Goal: Task Accomplishment & Management: Use online tool/utility

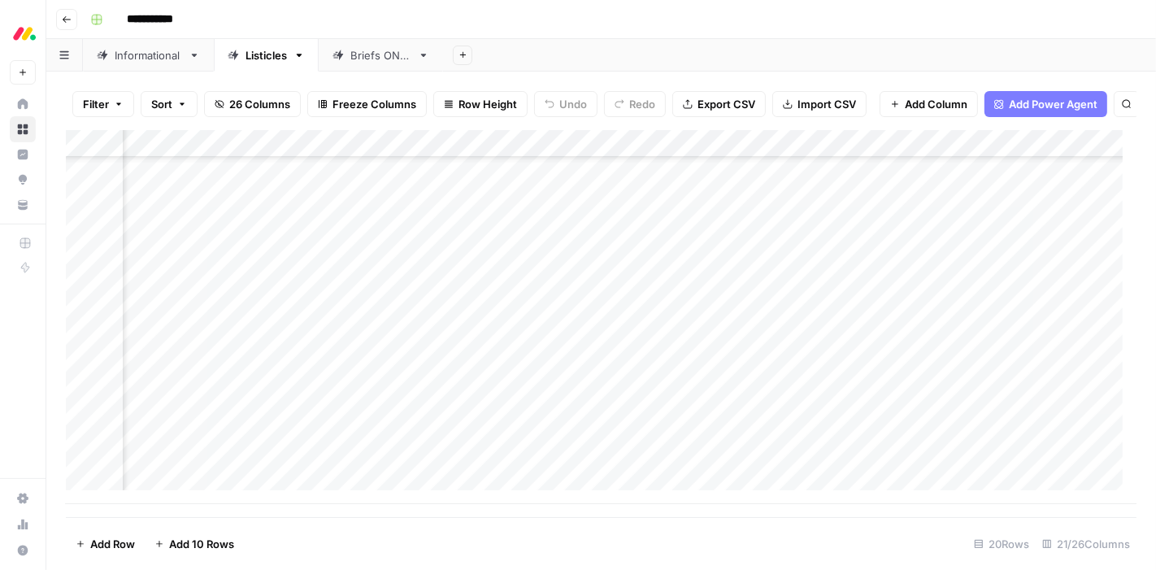
scroll to position [245, 830]
click at [605, 323] on div "Add Column" at bounding box center [601, 317] width 1070 height 374
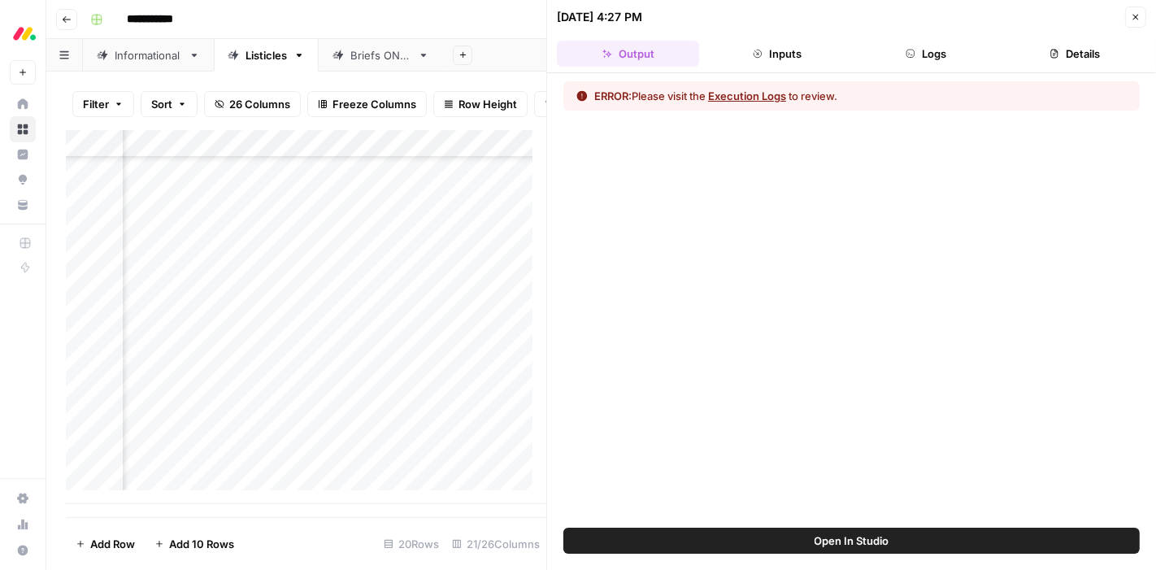
click at [738, 96] on button "Execution Logs" at bounding box center [747, 96] width 78 height 16
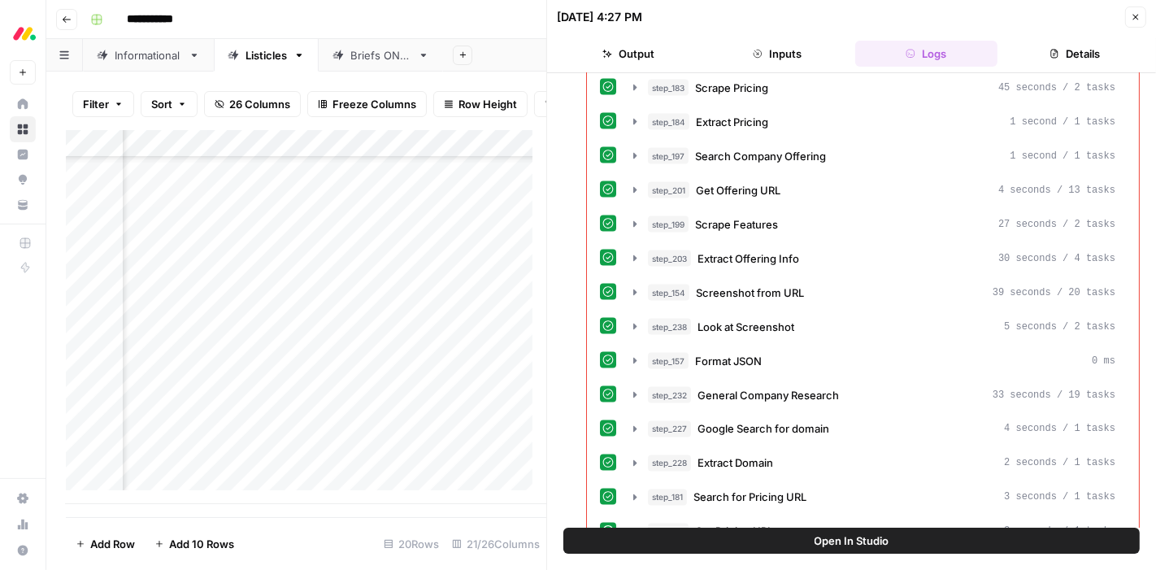
scroll to position [2460, 0]
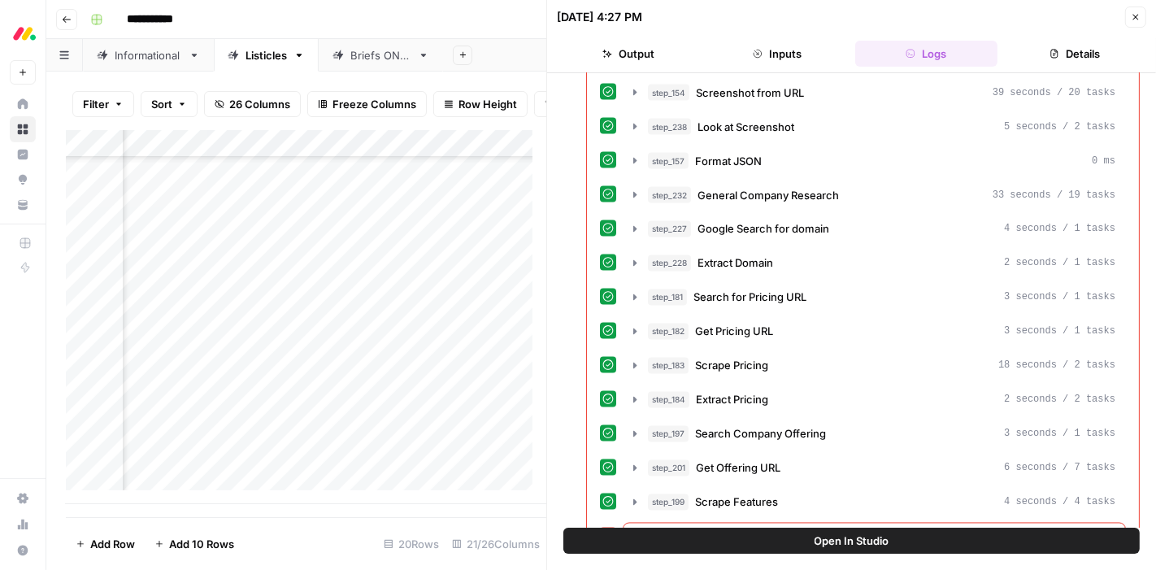
click at [744, 528] on span "Extract Offering Info" at bounding box center [748, 536] width 102 height 16
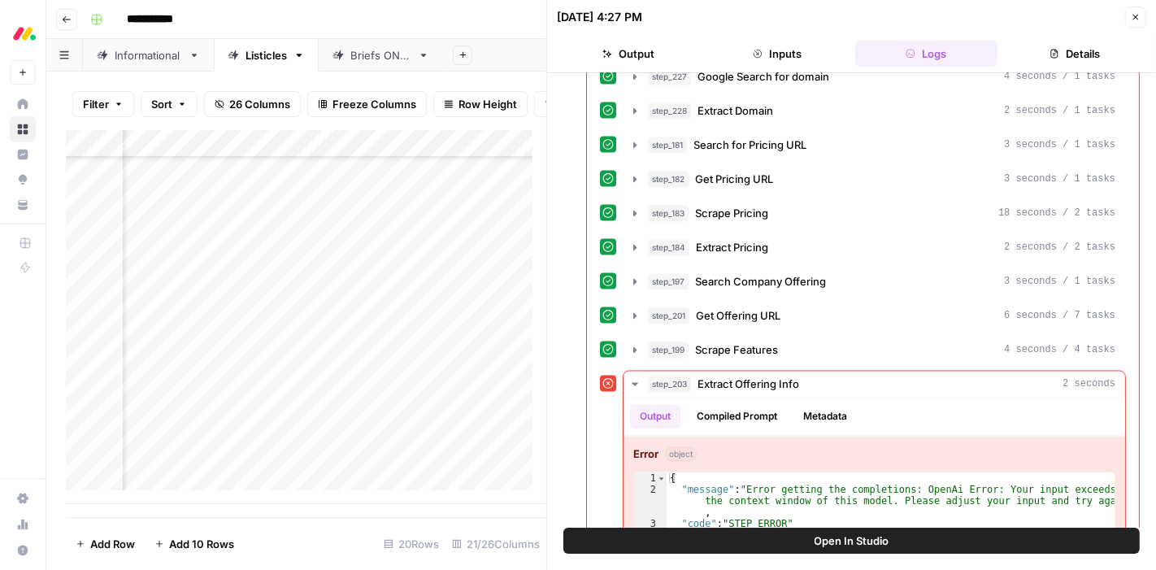
click at [1135, 15] on icon "button" at bounding box center [1135, 17] width 10 height 10
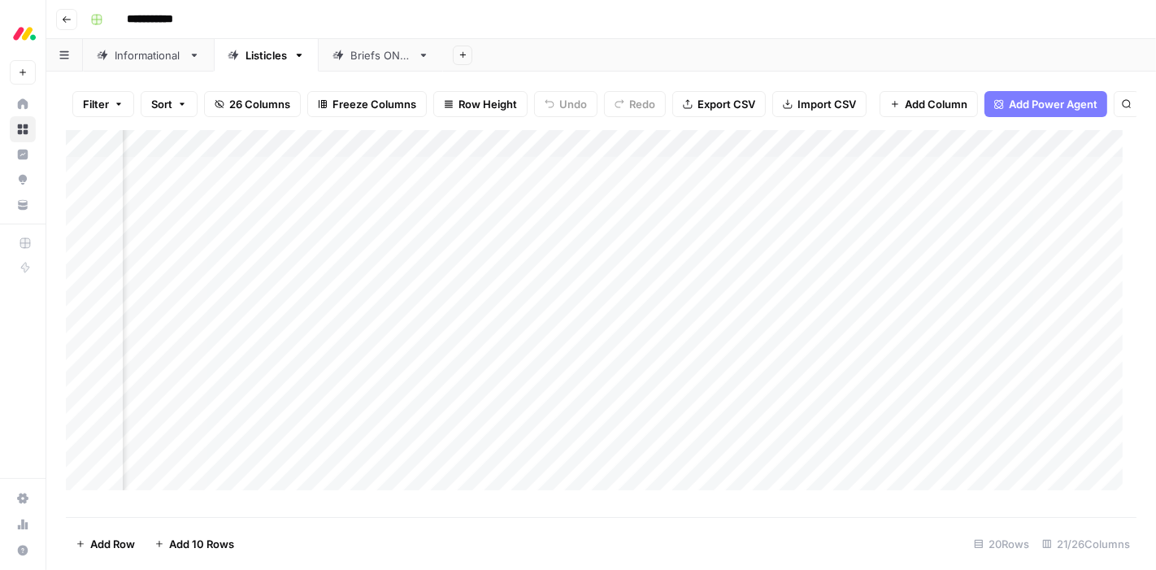
scroll to position [0, 1314]
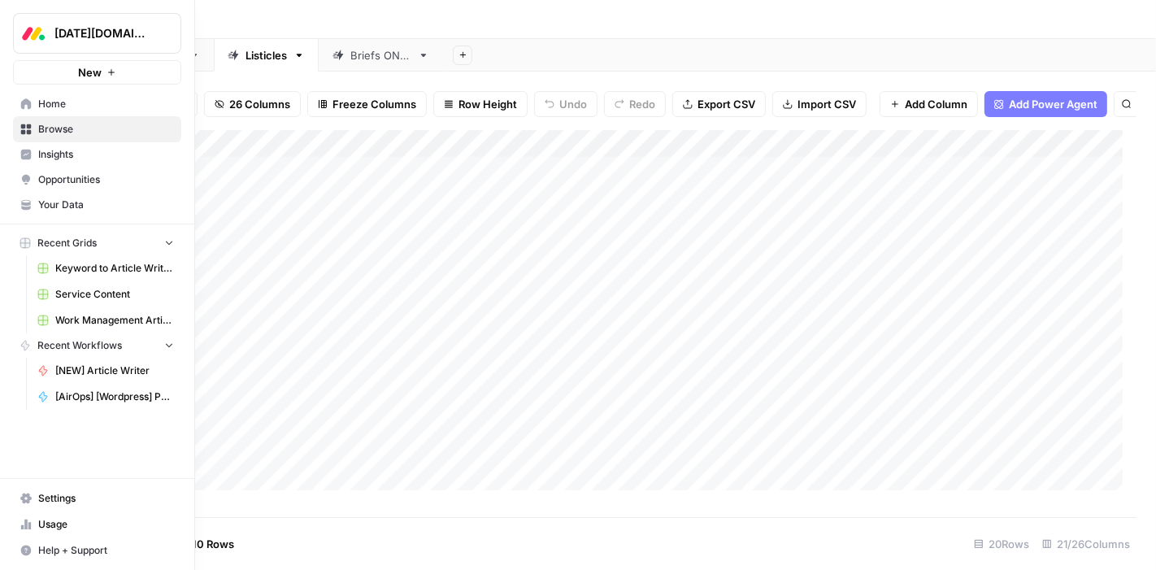
click at [77, 288] on span "Service Content" at bounding box center [114, 294] width 119 height 15
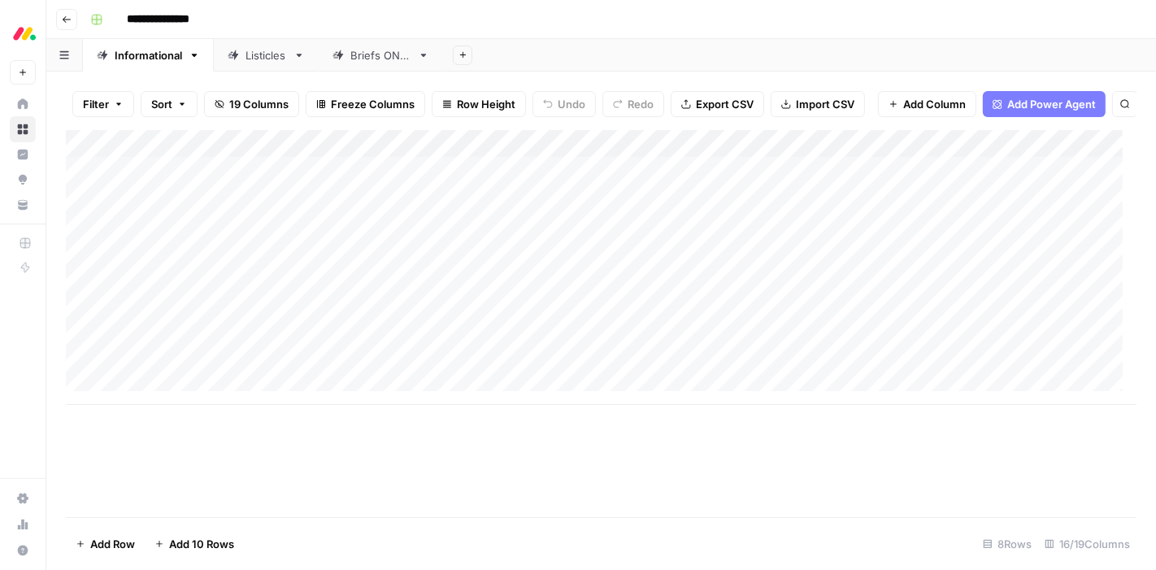
click at [257, 58] on div "Listicles" at bounding box center [265, 55] width 41 height 16
click at [455, 405] on div "Add Column" at bounding box center [601, 317] width 1070 height 374
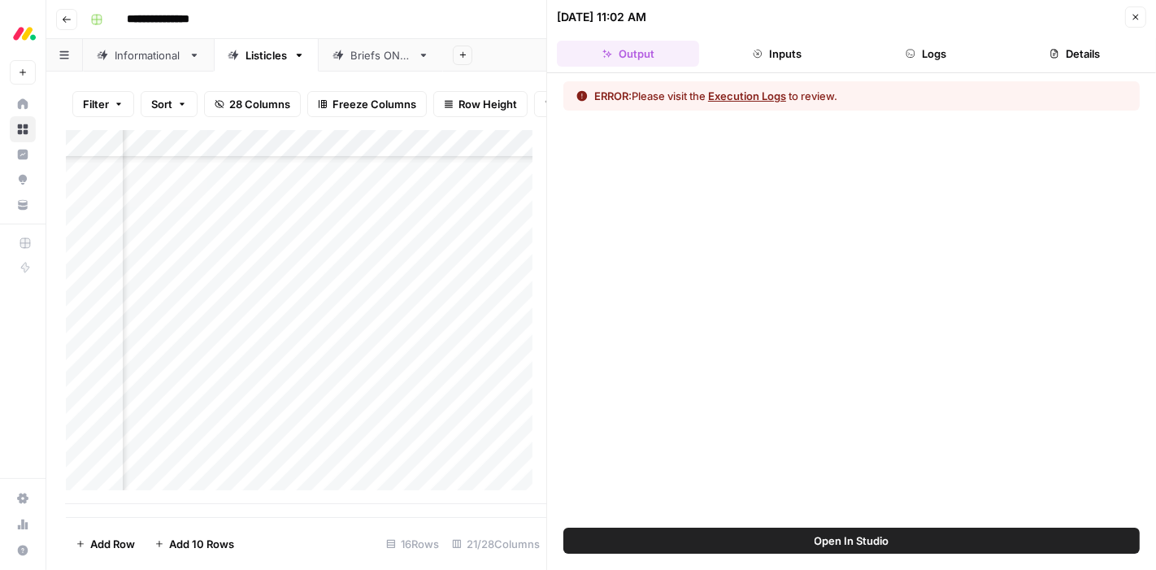
click at [729, 98] on button "Execution Logs" at bounding box center [747, 96] width 78 height 16
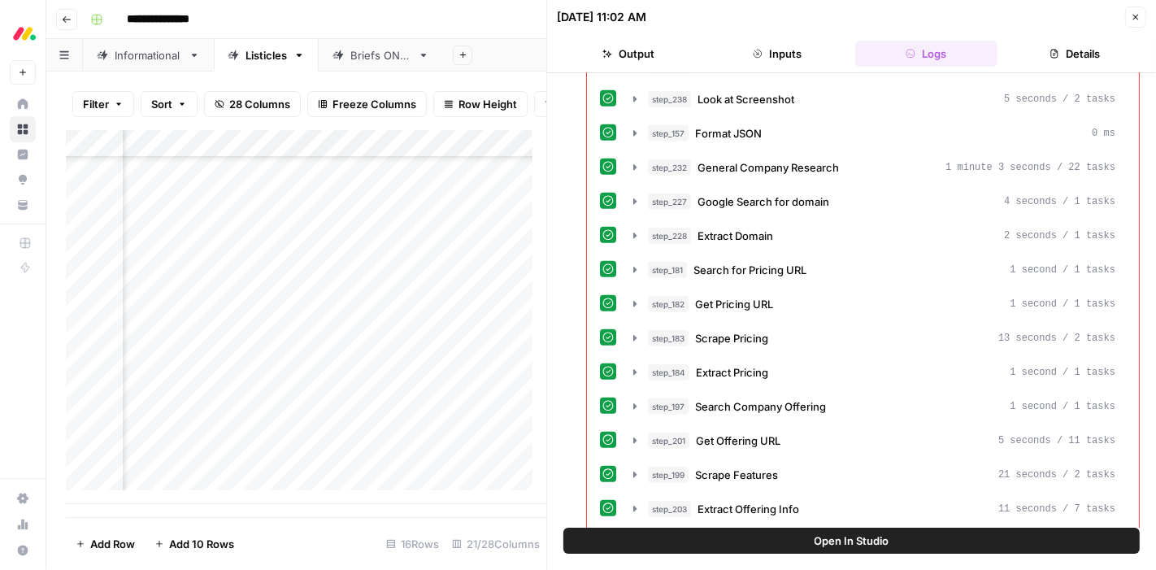
scroll to position [1112, 0]
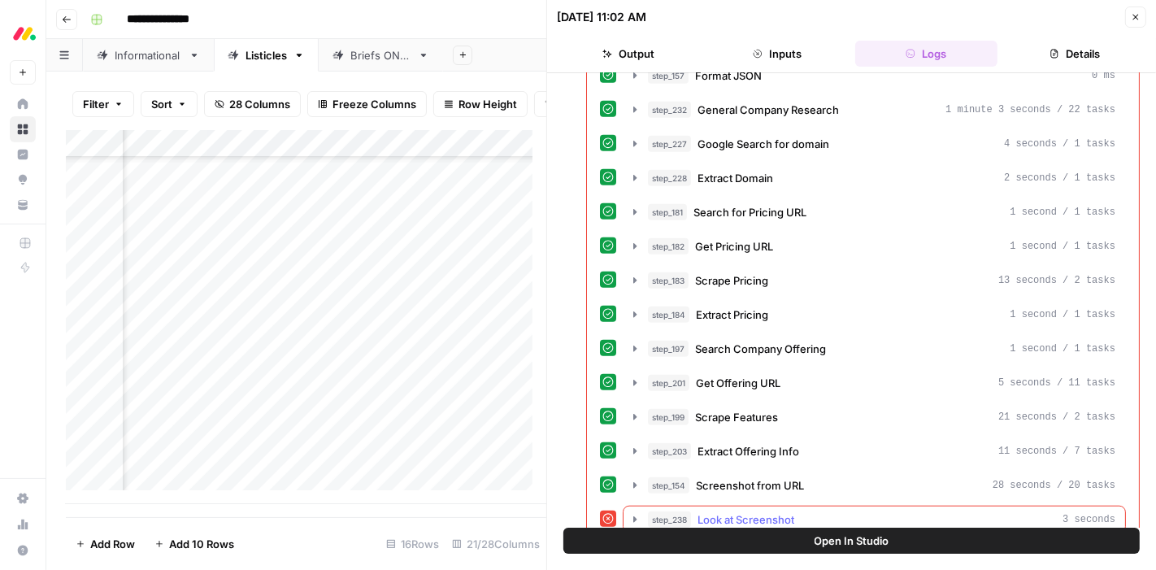
click at [765, 511] on span "Look at Screenshot" at bounding box center [745, 519] width 97 height 16
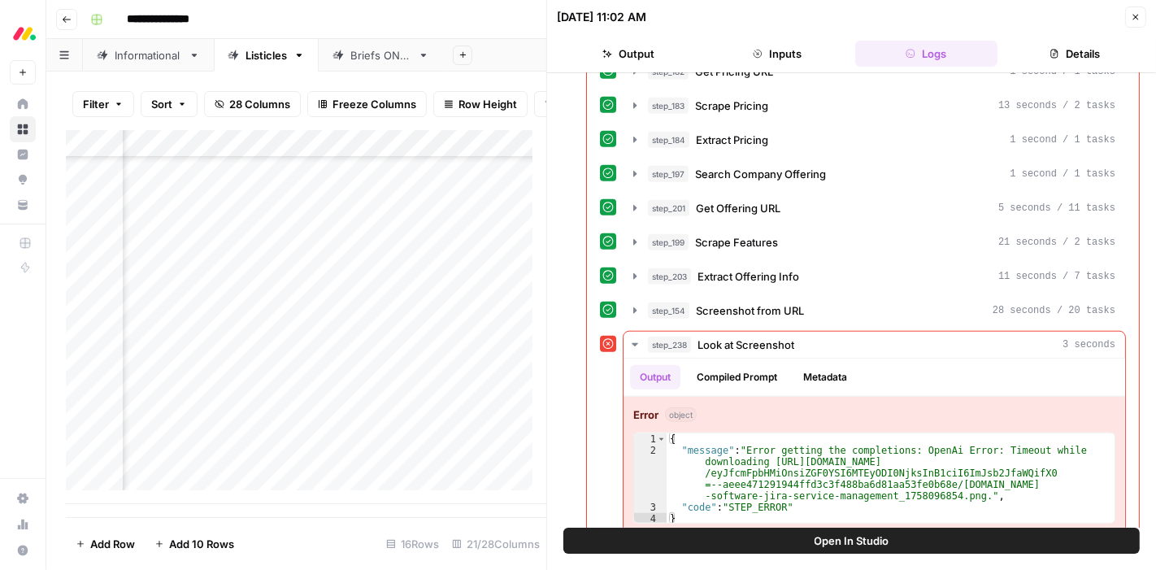
click at [1136, 14] on icon "button" at bounding box center [1135, 17] width 10 height 10
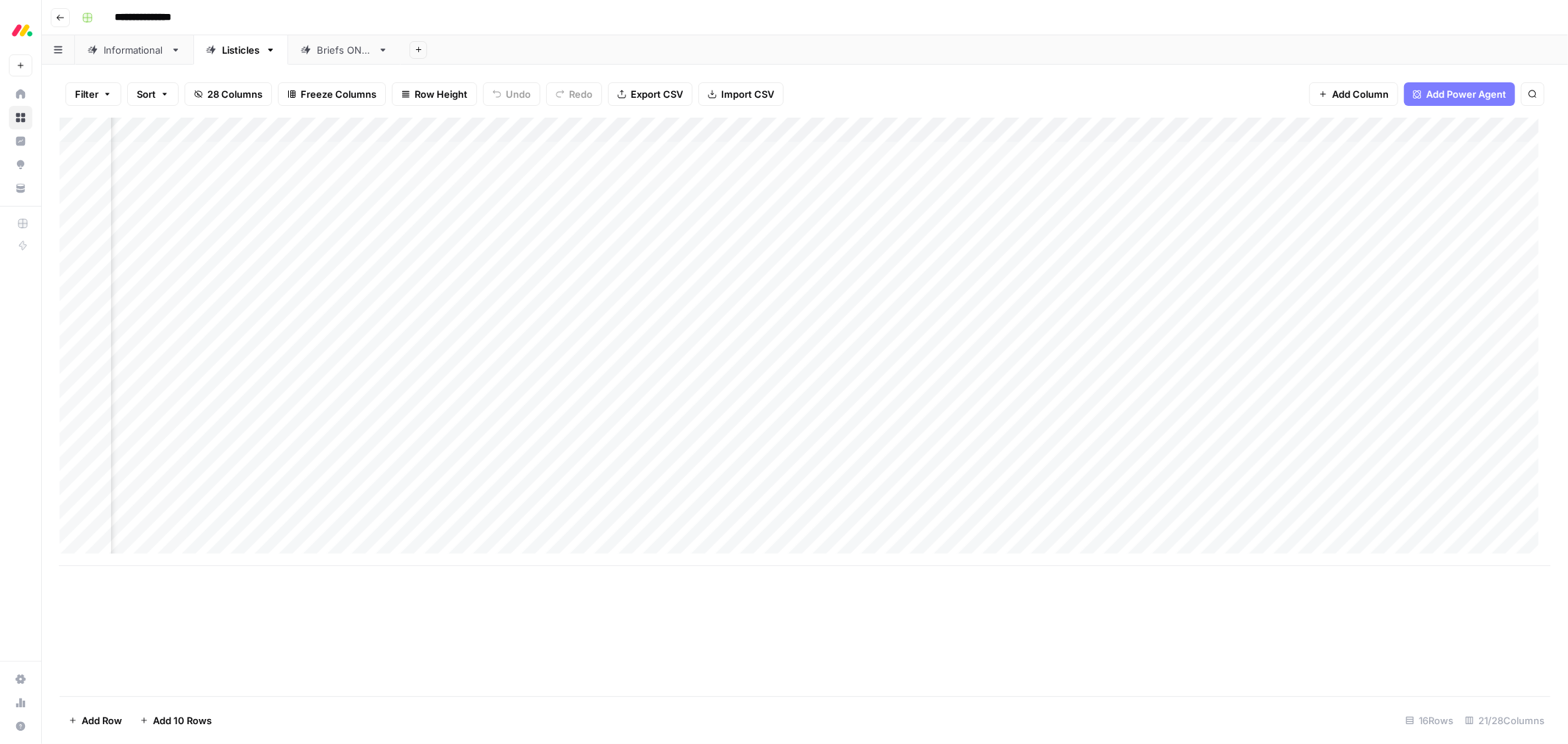
scroll to position [0, 1361]
click at [591, 133] on div "Add Column" at bounding box center [805, 342] width 1491 height 449
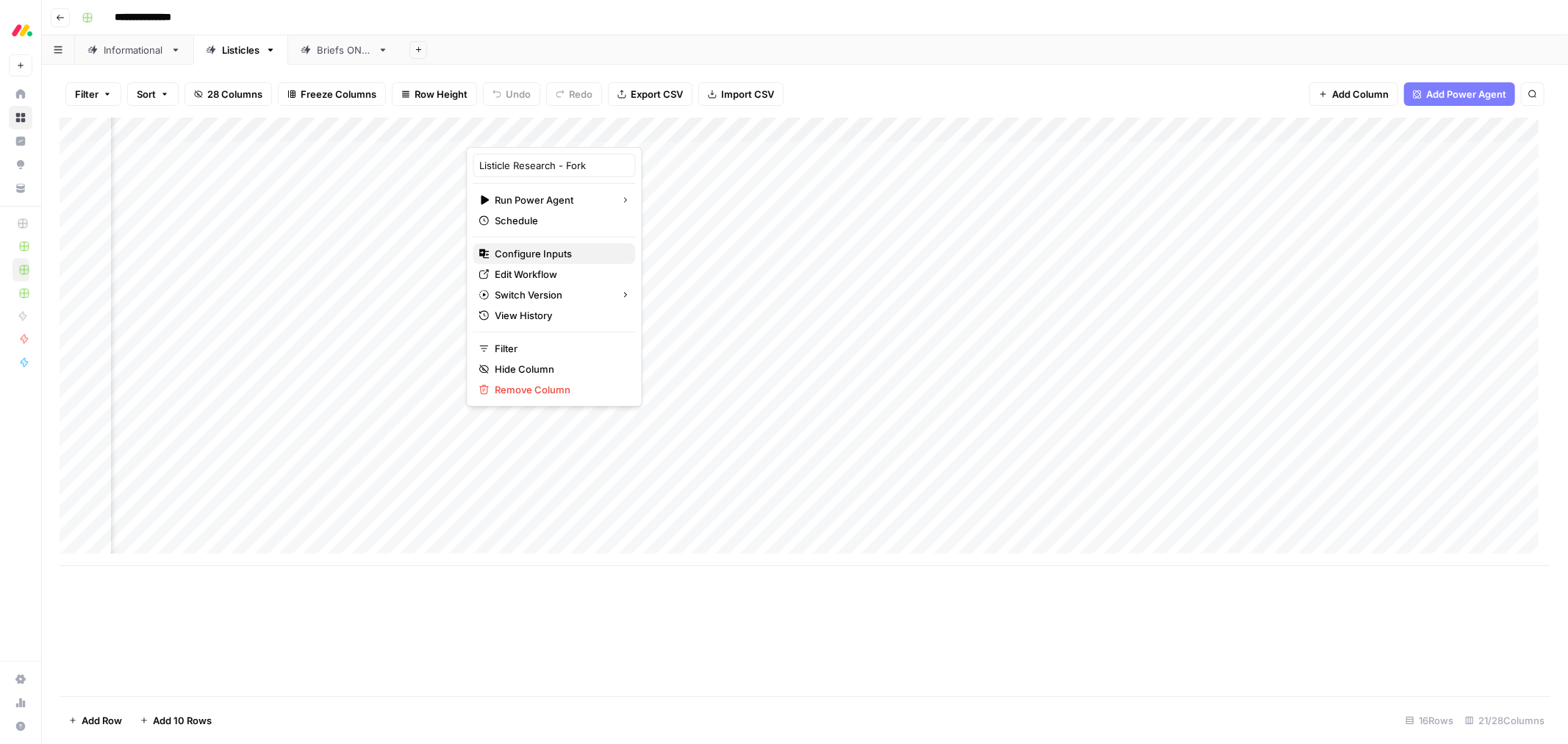
click at [566, 253] on span "Configure Inputs" at bounding box center [559, 253] width 128 height 14
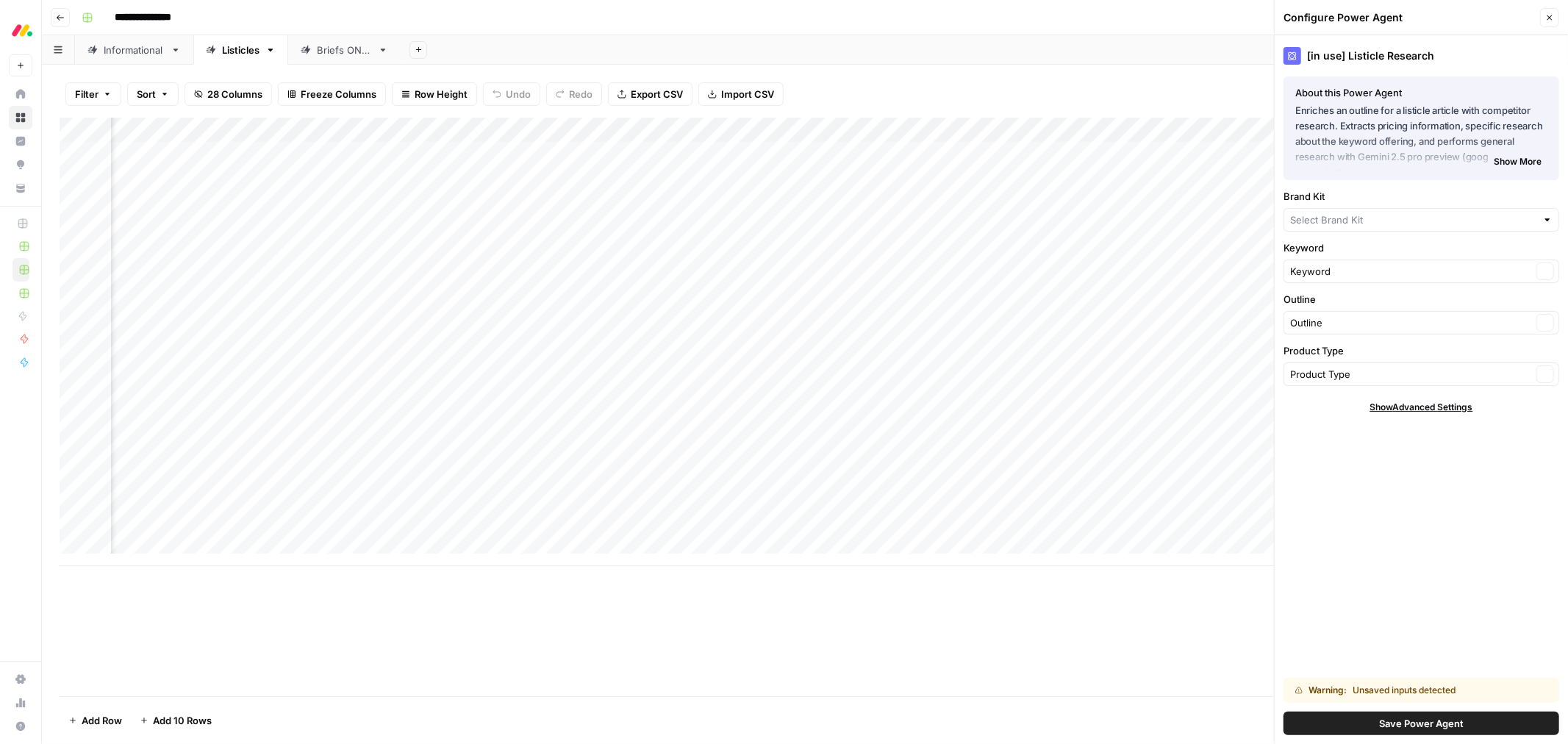
type input "[DATE] Service"
click at [1045, 14] on icon "button" at bounding box center [1550, 18] width 9 height 9
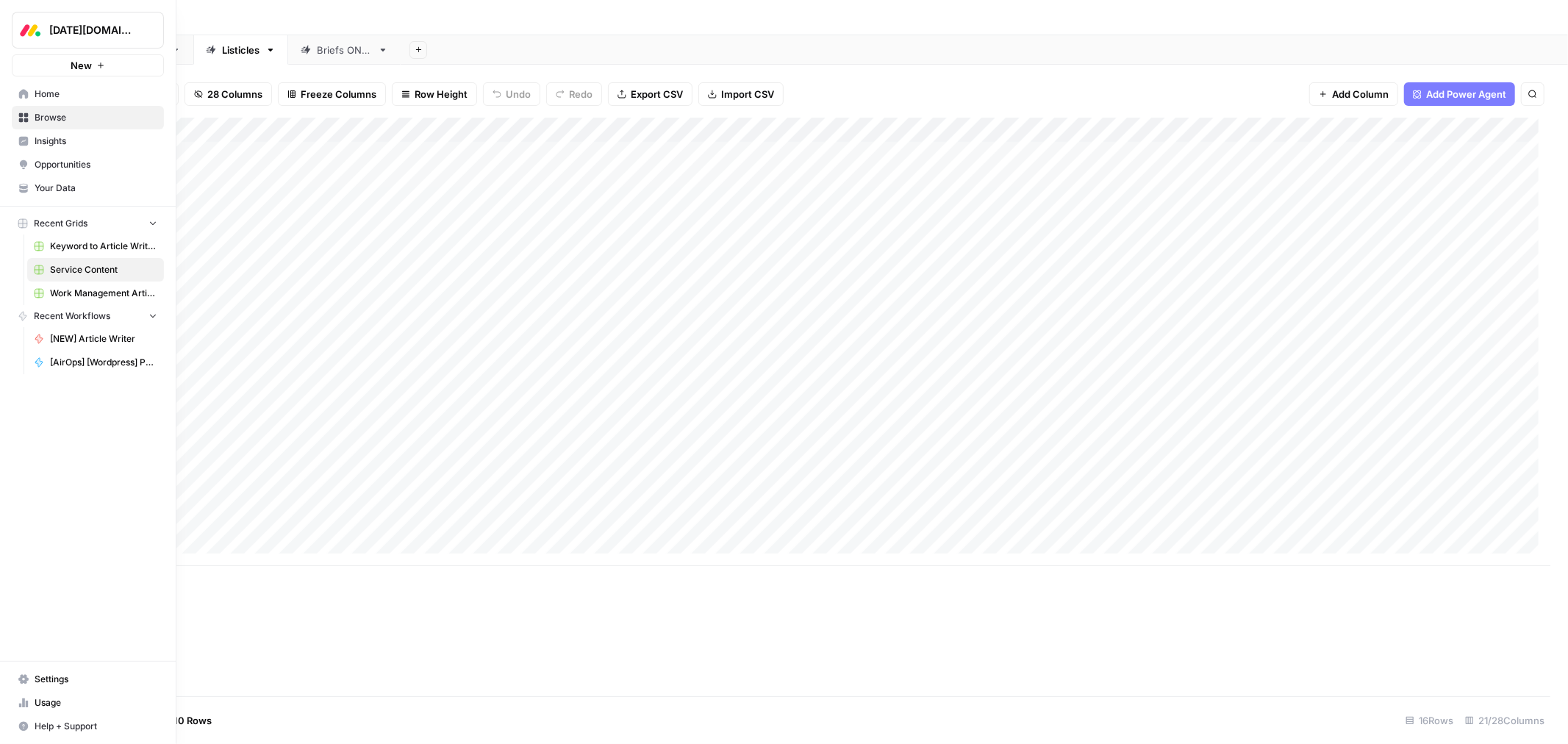
click at [77, 121] on span "Browse" at bounding box center [96, 118] width 123 height 14
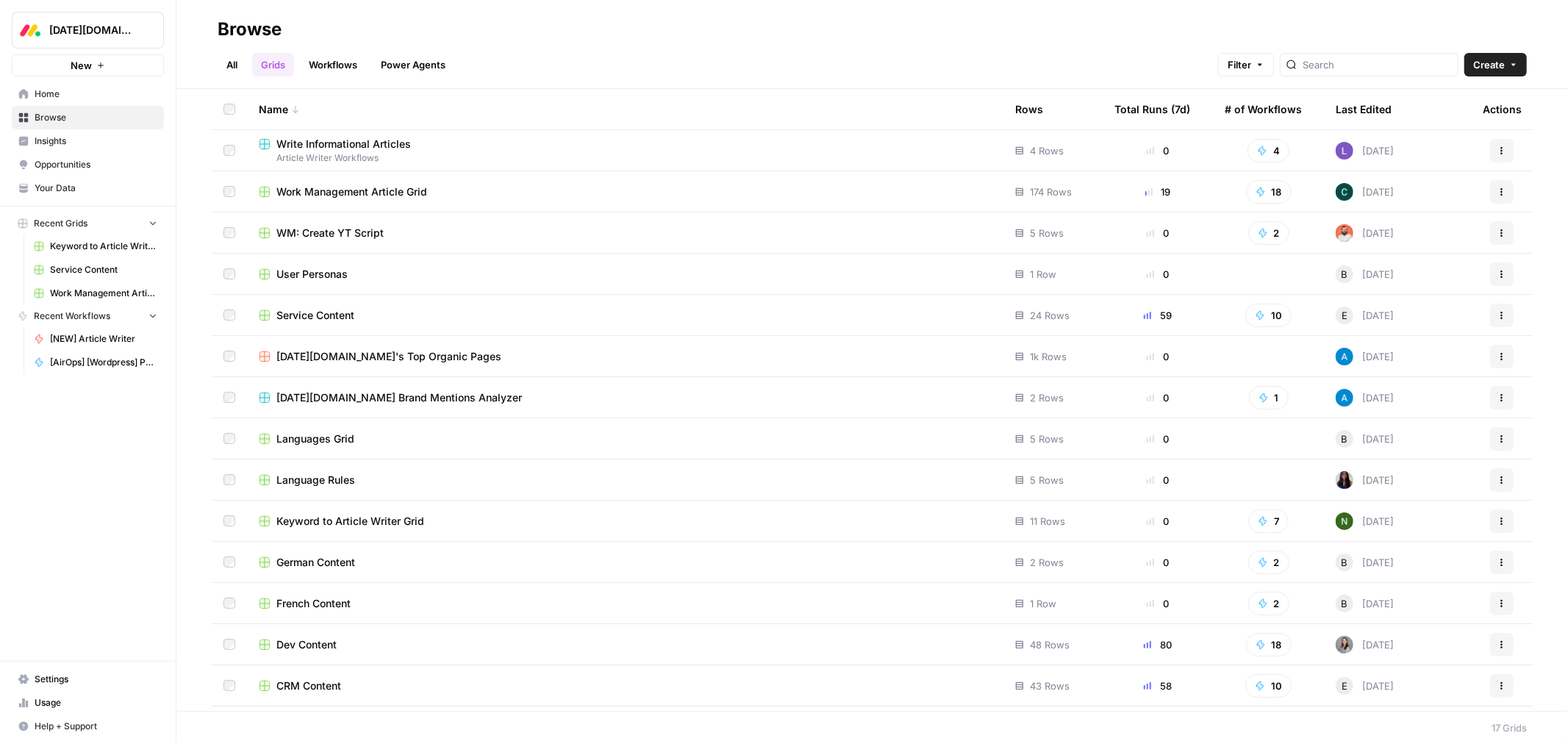
click at [325, 515] on span "Dev Content" at bounding box center [307, 645] width 61 height 14
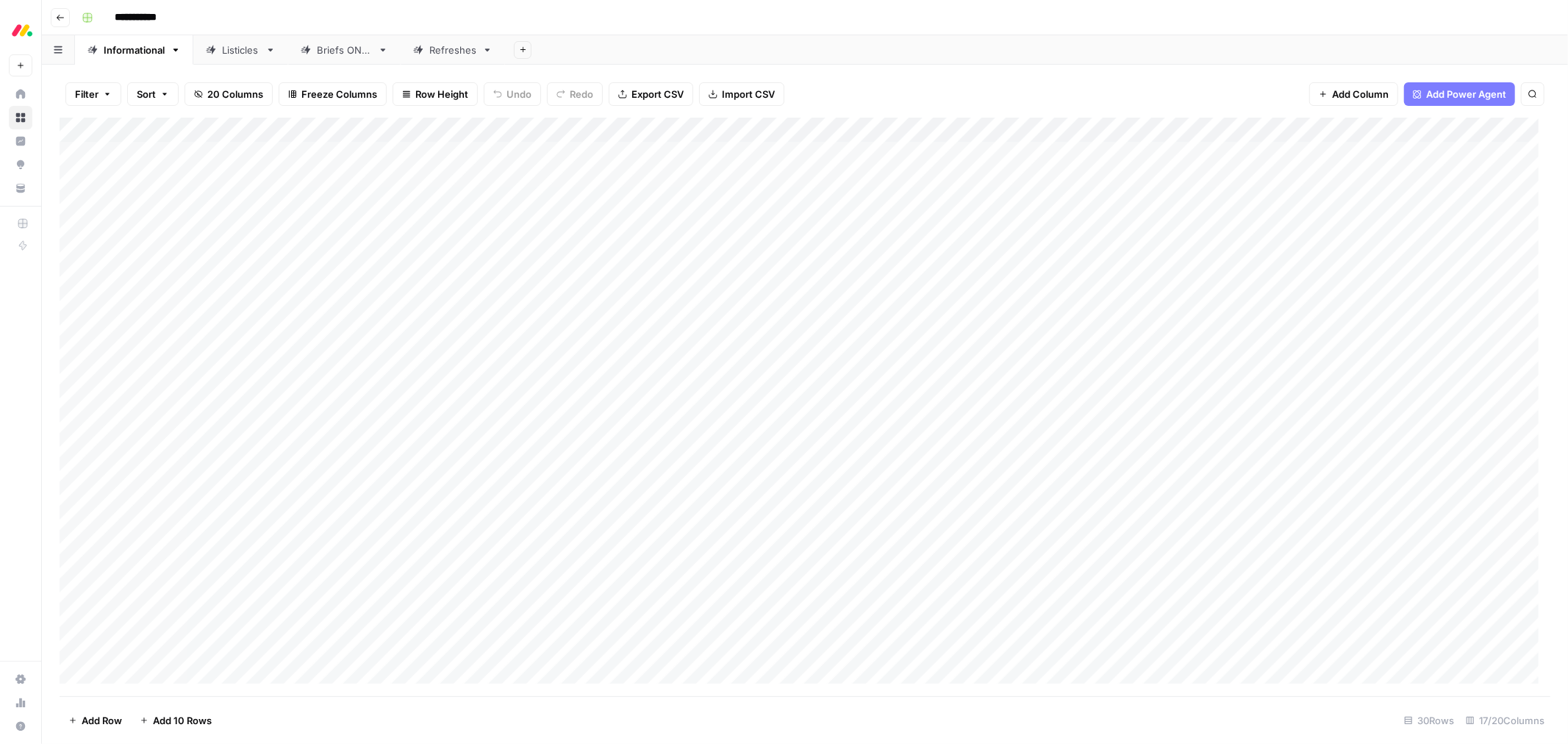
click at [238, 49] on div "Listicles" at bounding box center [240, 50] width 37 height 14
click at [826, 132] on div "Add Column" at bounding box center [805, 205] width 1491 height 174
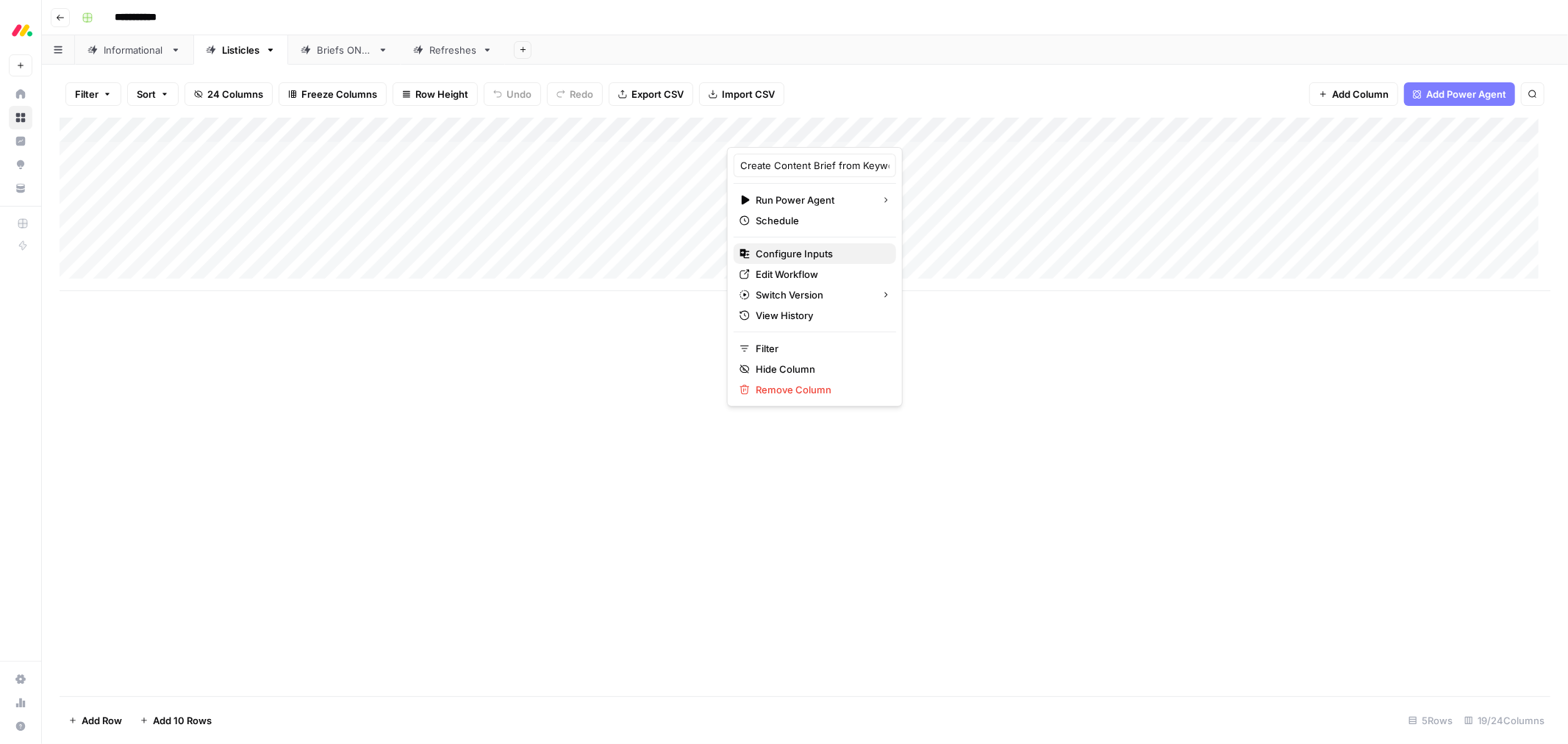
click at [834, 254] on span "Configure Inputs" at bounding box center [820, 253] width 128 height 14
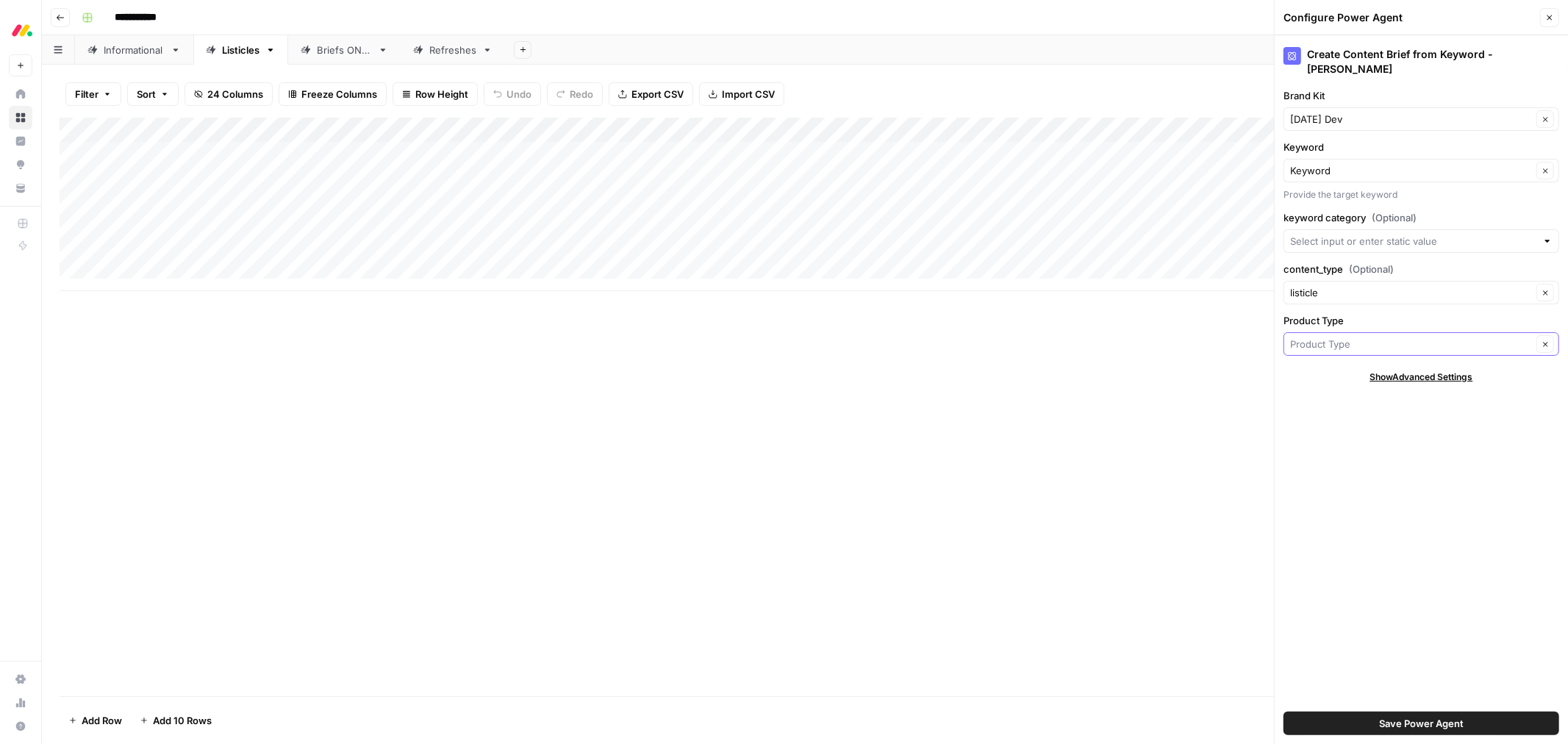
click at [1045, 337] on input "Product Type" at bounding box center [1411, 344] width 242 height 14
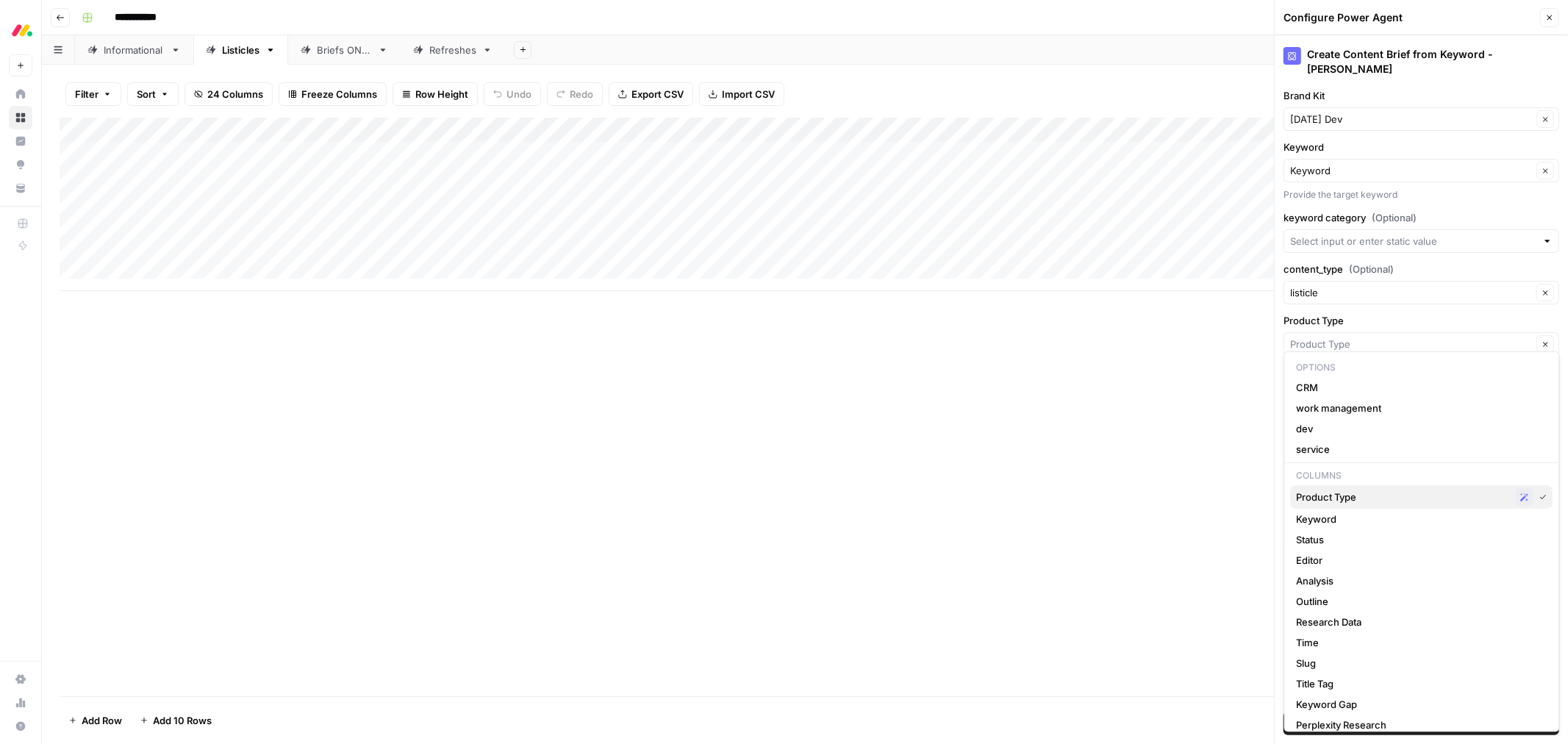
click at [1045, 497] on span "Product Type" at bounding box center [1404, 497] width 214 height 14
type input "Product Type"
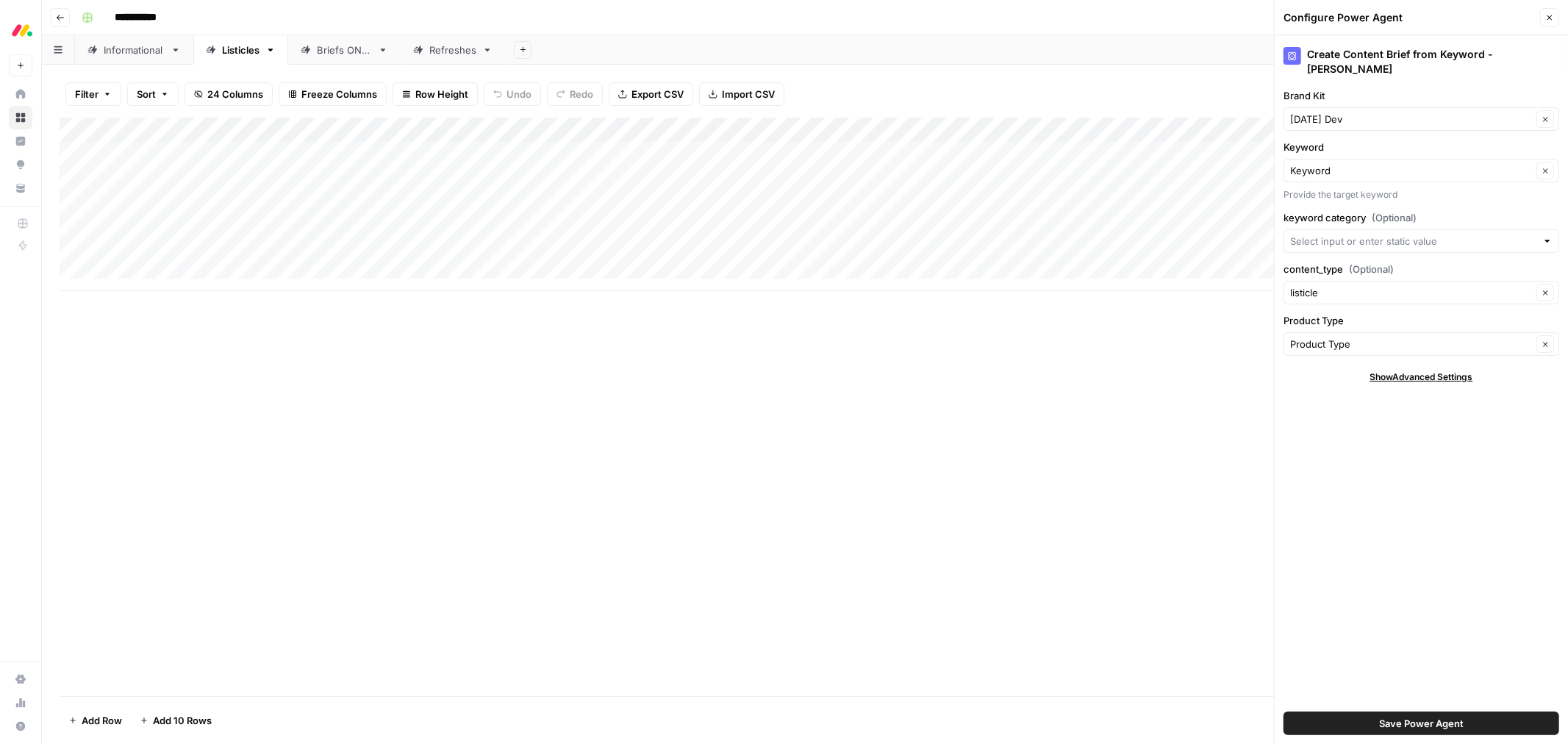
click at [1045, 515] on span "Save Power Agent" at bounding box center [1421, 724] width 84 height 14
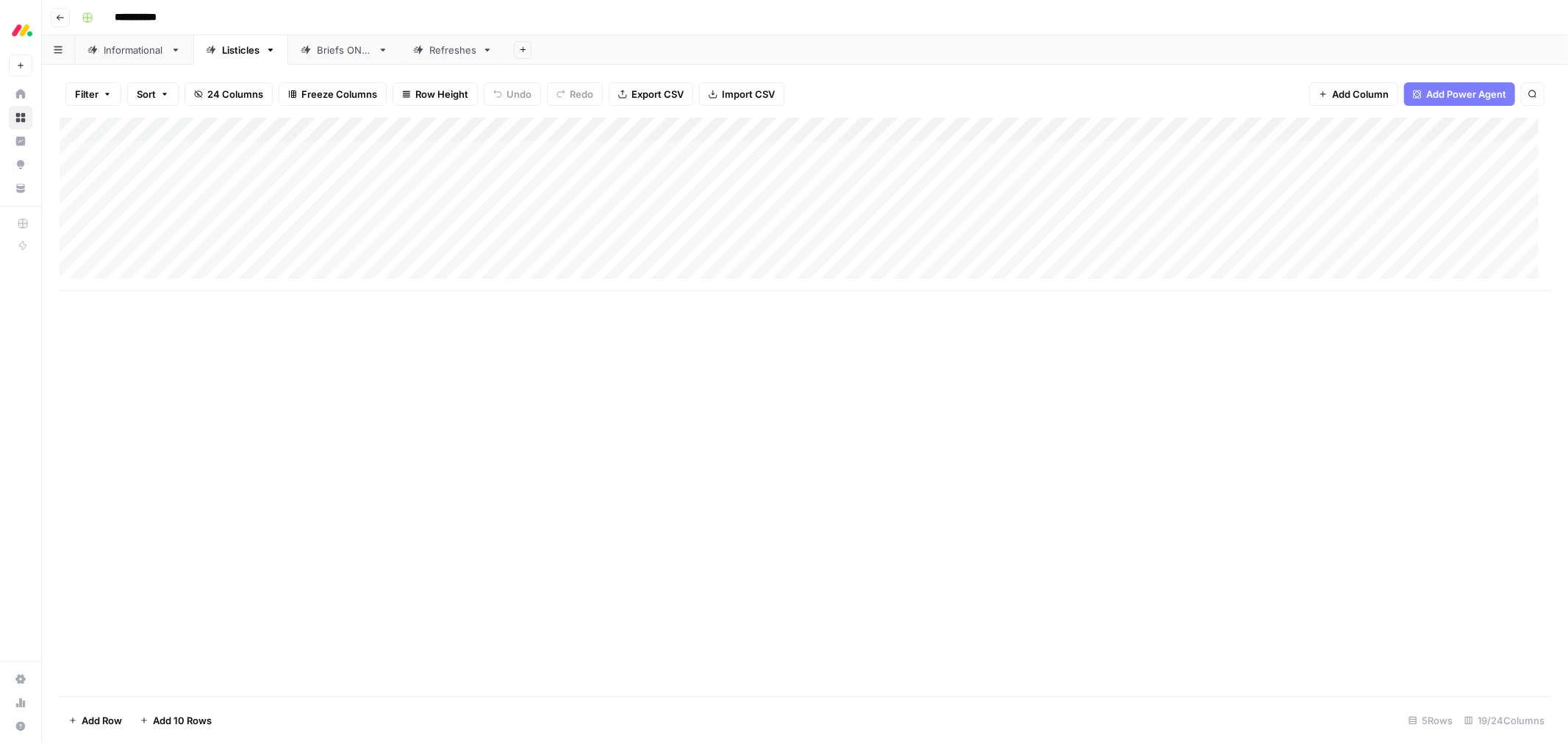
click at [788, 225] on div "Add Column" at bounding box center [805, 205] width 1491 height 174
click at [473, 132] on div "Add Column" at bounding box center [805, 205] width 1491 height 174
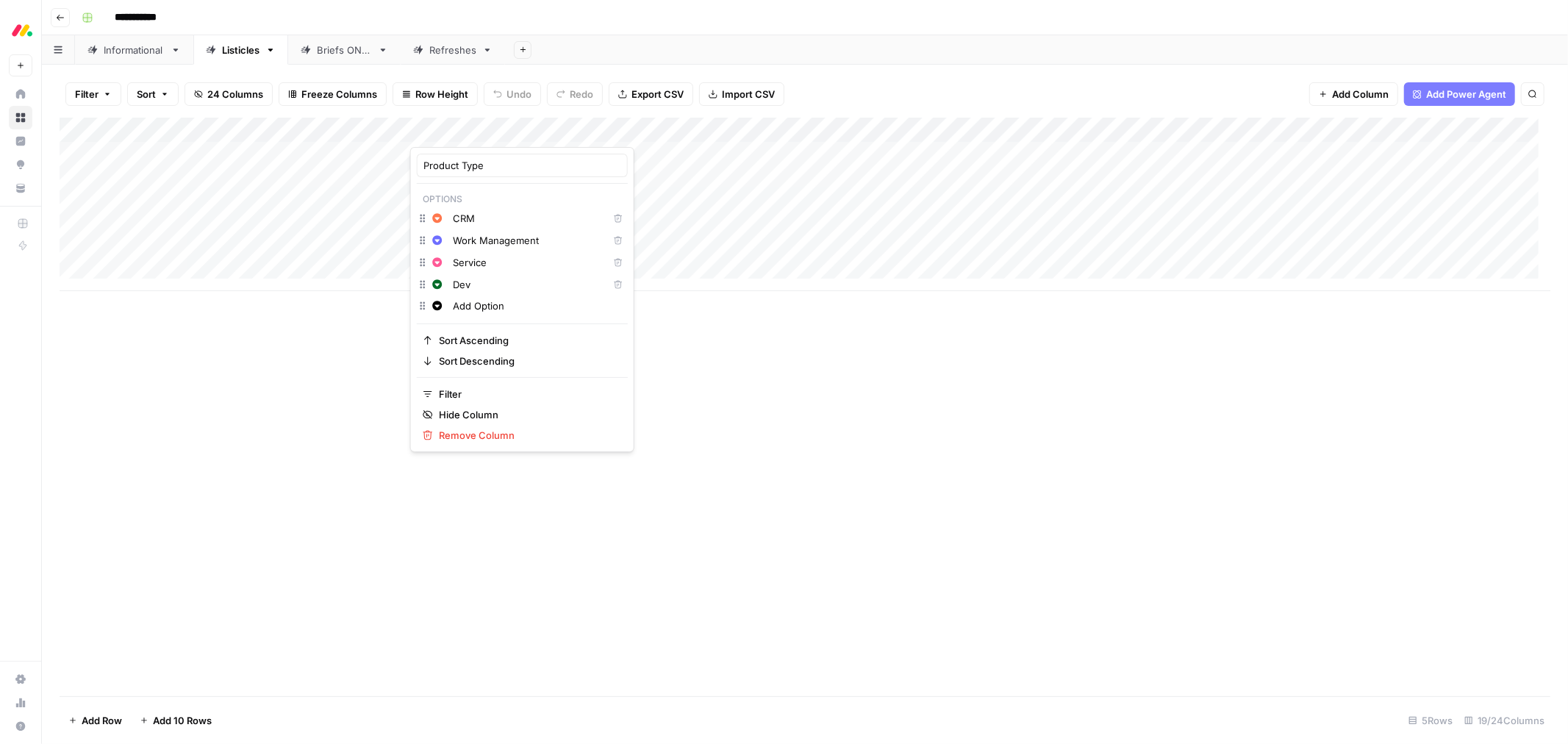
click at [461, 284] on input "Dev" at bounding box center [527, 284] width 149 height 14
type input "dev"
click at [468, 261] on input "Service" at bounding box center [527, 262] width 149 height 14
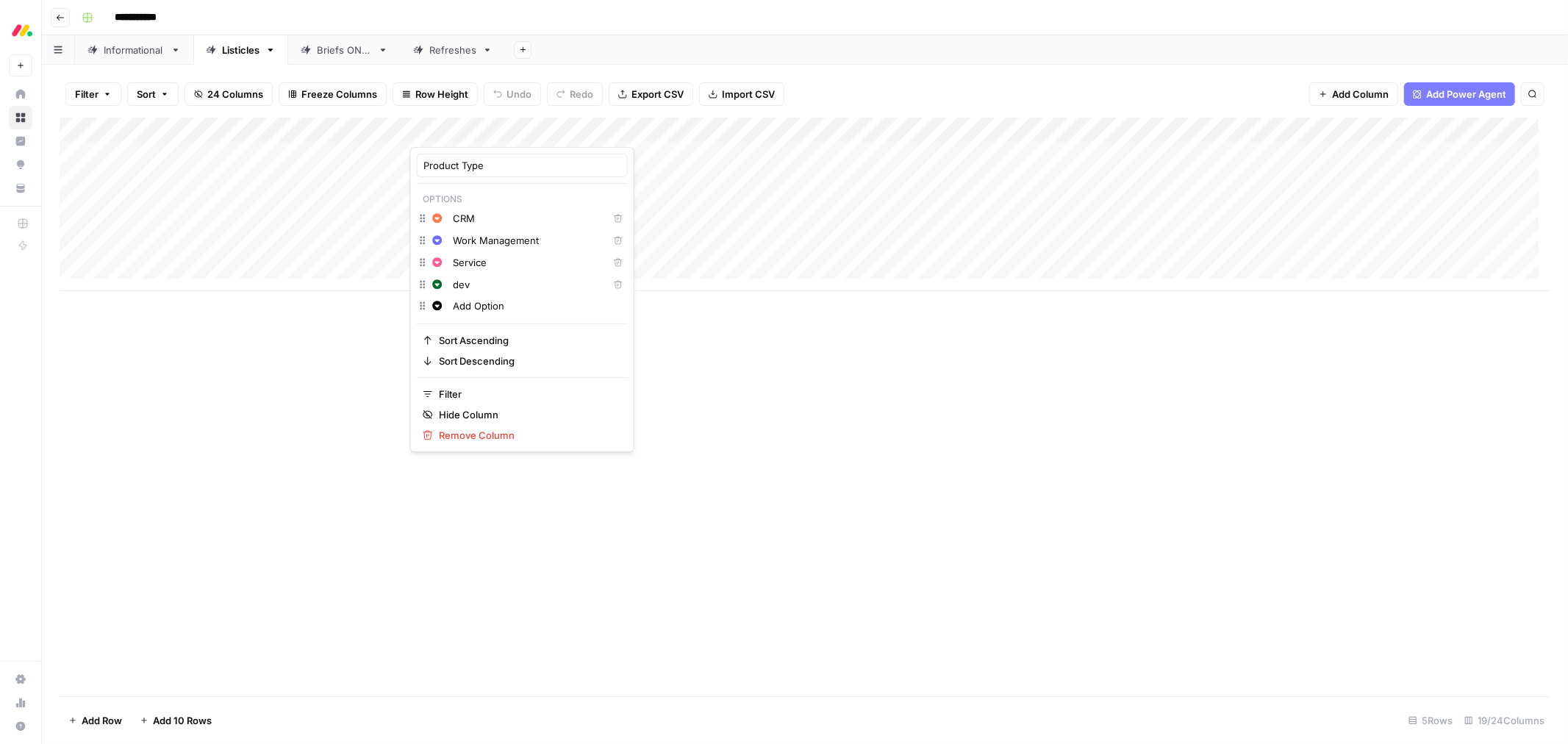
click at [468, 261] on input "Service" at bounding box center [527, 262] width 149 height 14
type input "s"
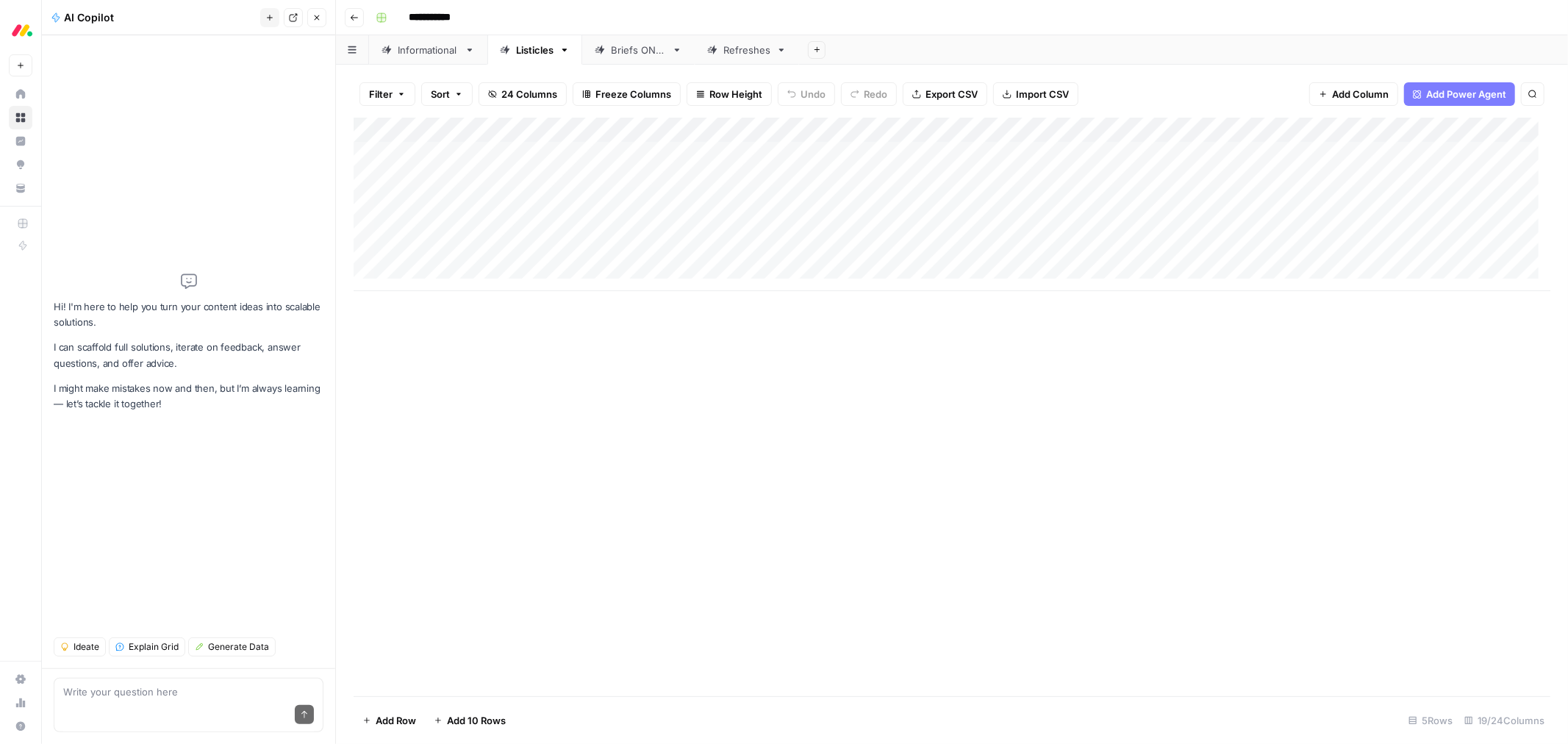
click at [768, 132] on div "Add Column" at bounding box center [952, 205] width 1197 height 174
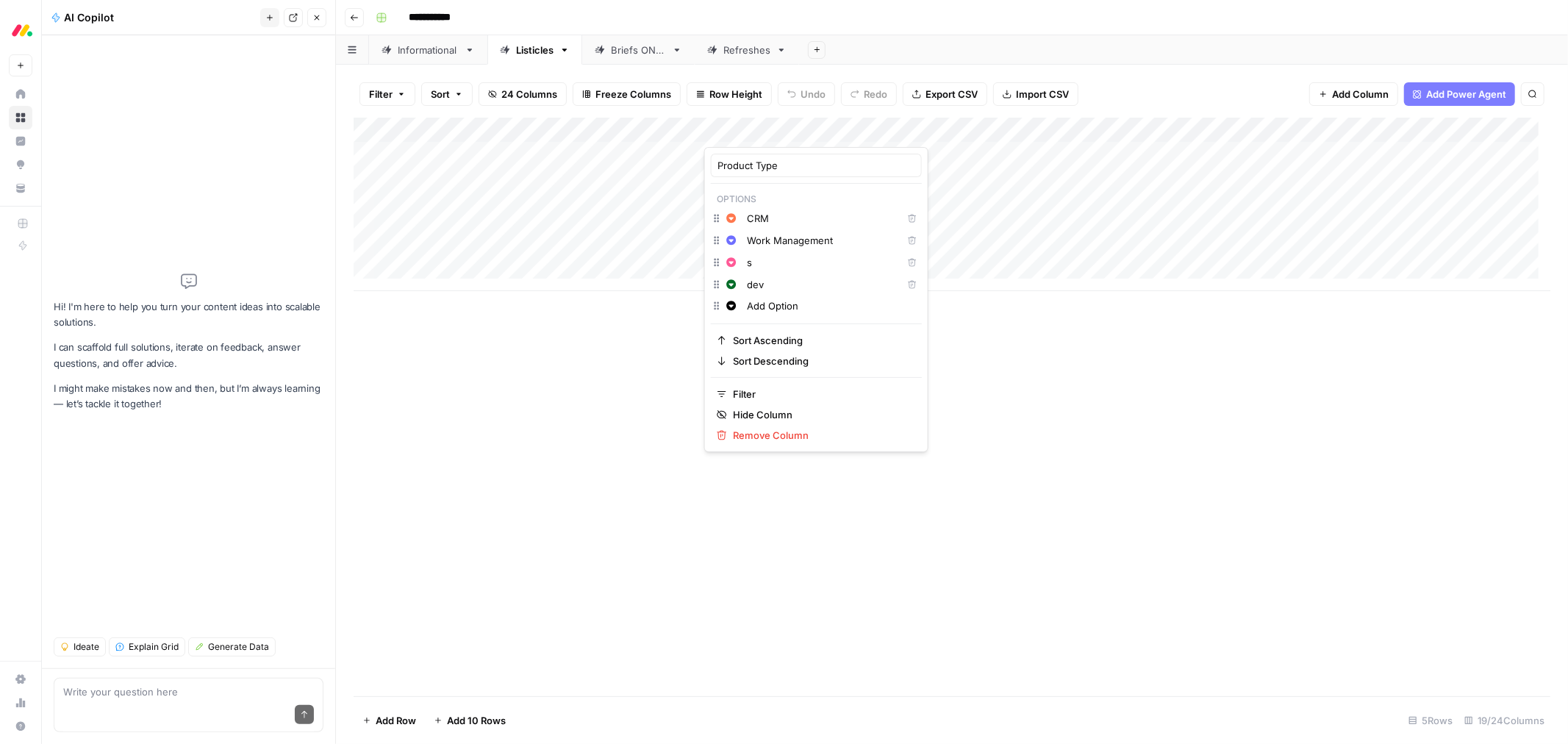
click at [758, 267] on input "s" at bounding box center [822, 262] width 149 height 14
type input "service"
click at [783, 242] on input "Work Management" at bounding box center [822, 241] width 149 height 14
click at [787, 243] on input "Work Management" at bounding box center [822, 241] width 149 height 14
click at [777, 237] on input "Work Management" at bounding box center [822, 241] width 149 height 14
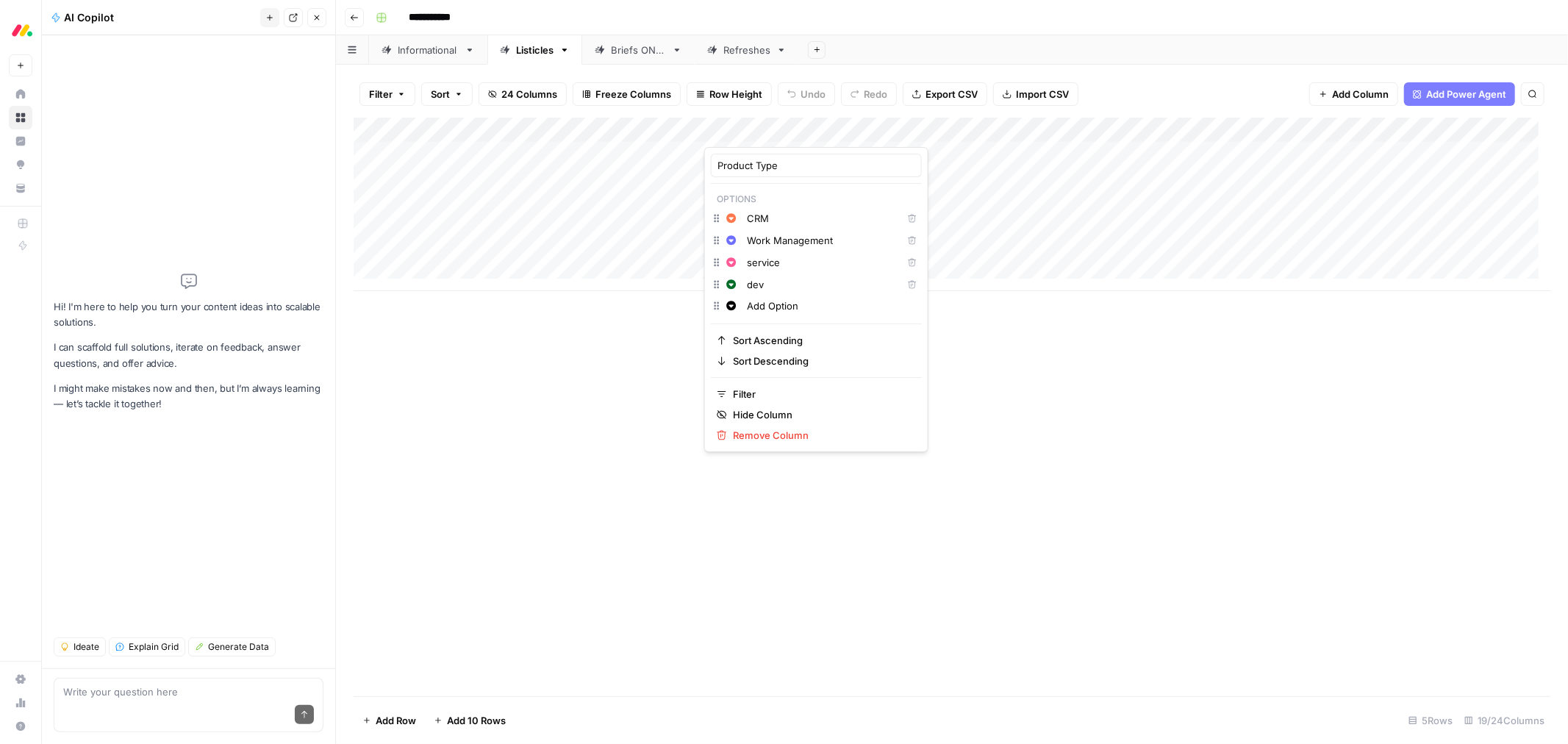
click at [762, 242] on input "Work Management" at bounding box center [822, 241] width 149 height 14
click at [755, 243] on input "Work Management" at bounding box center [822, 241] width 149 height 14
click at [777, 240] on input "work Management" at bounding box center [822, 241] width 149 height 14
type input "work management"
click at [990, 376] on div "Add Column" at bounding box center [952, 407] width 1197 height 579
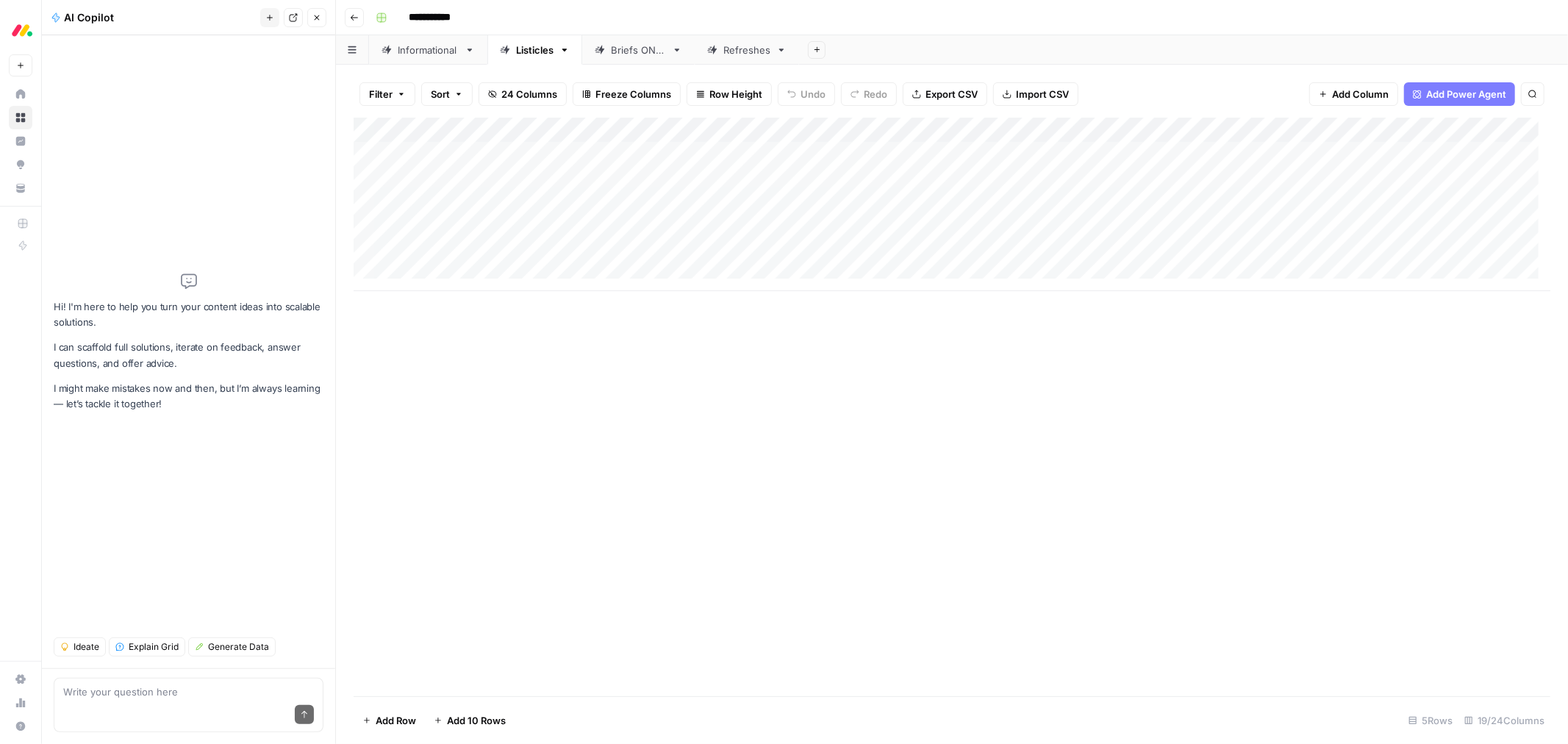
click at [1045, 231] on div "Add Column" at bounding box center [952, 205] width 1197 height 174
click at [1045, 253] on div "Add Column" at bounding box center [952, 205] width 1197 height 174
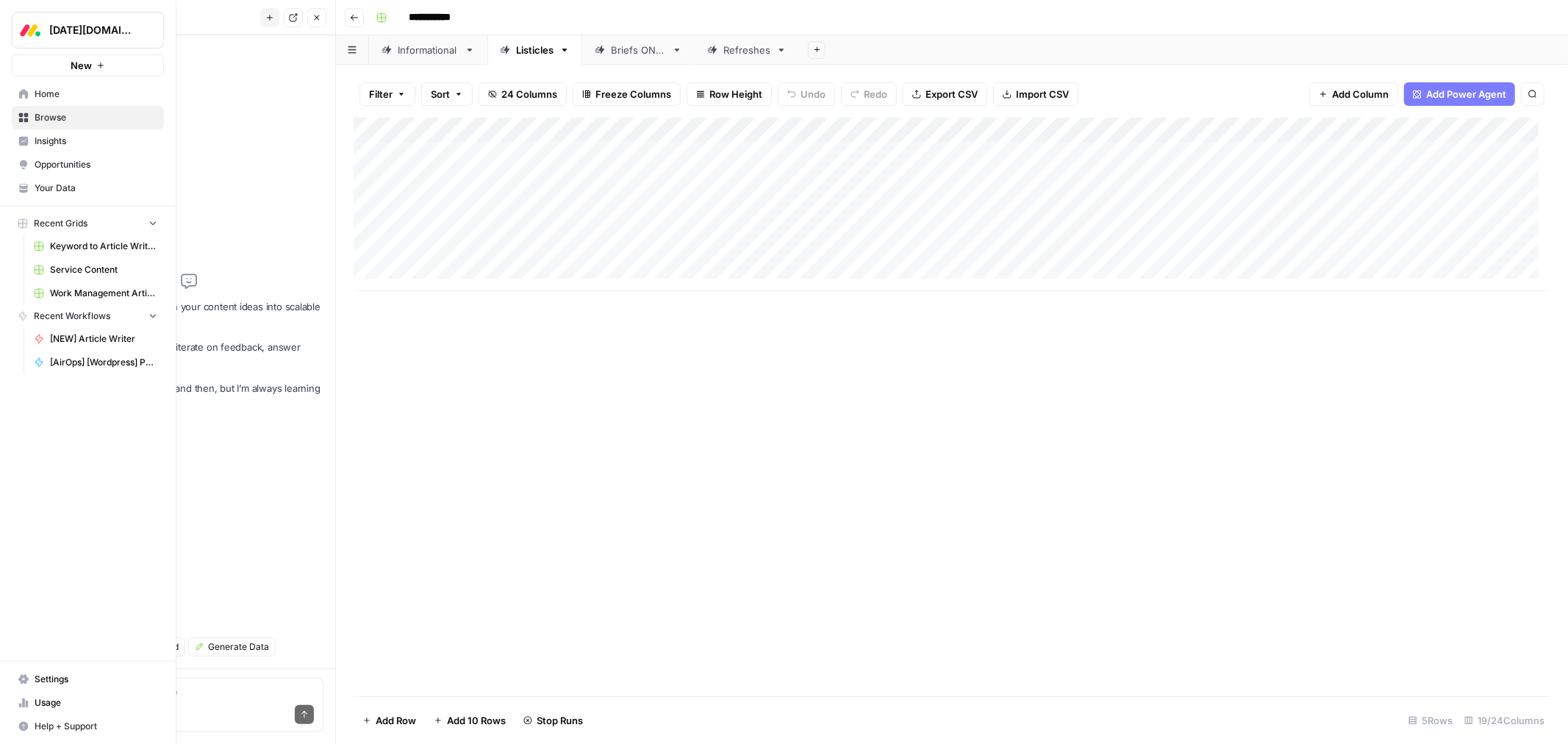
click at [93, 269] on span "Service Content" at bounding box center [103, 270] width 108 height 14
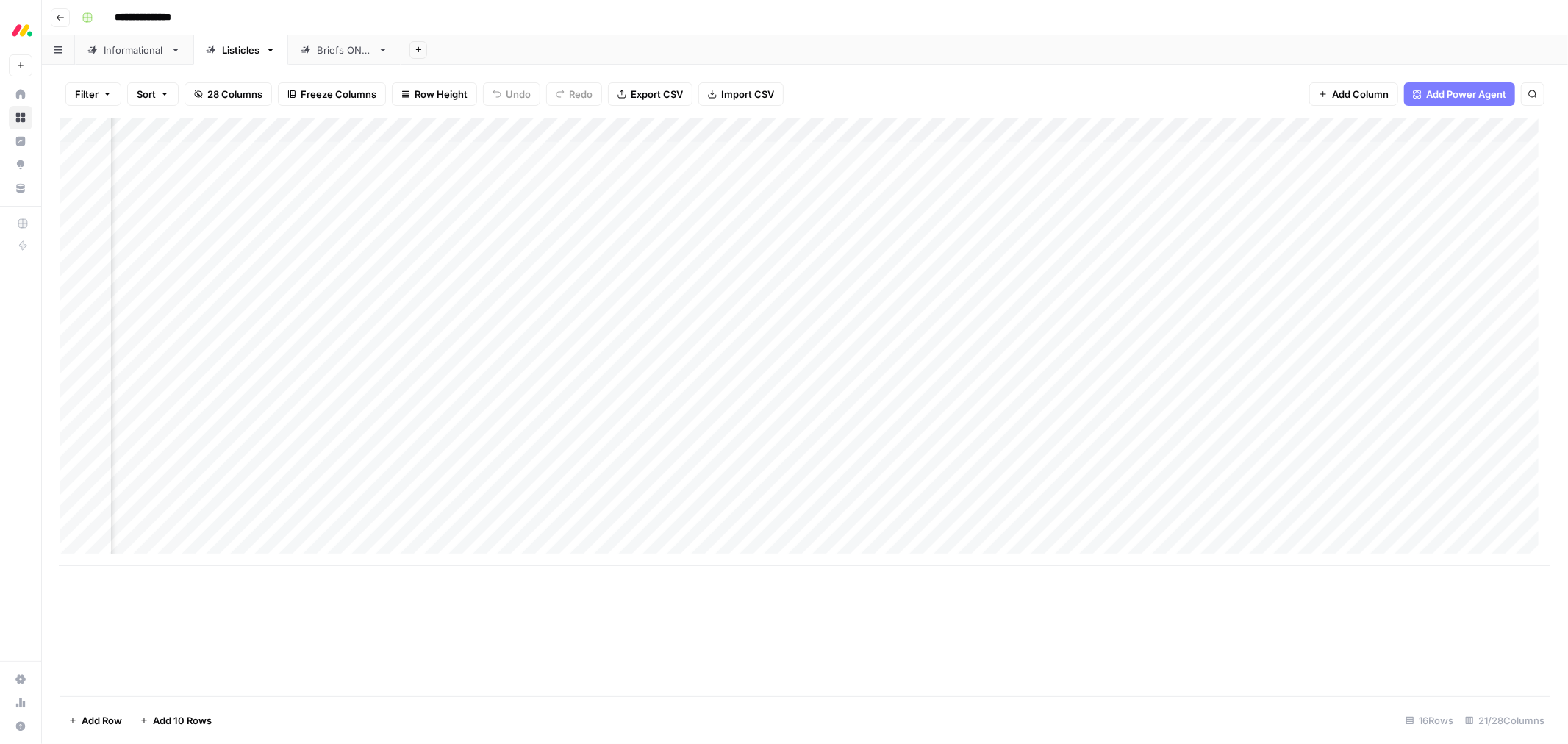
scroll to position [0, 1178]
click at [736, 479] on div "Add Column" at bounding box center [805, 342] width 1491 height 449
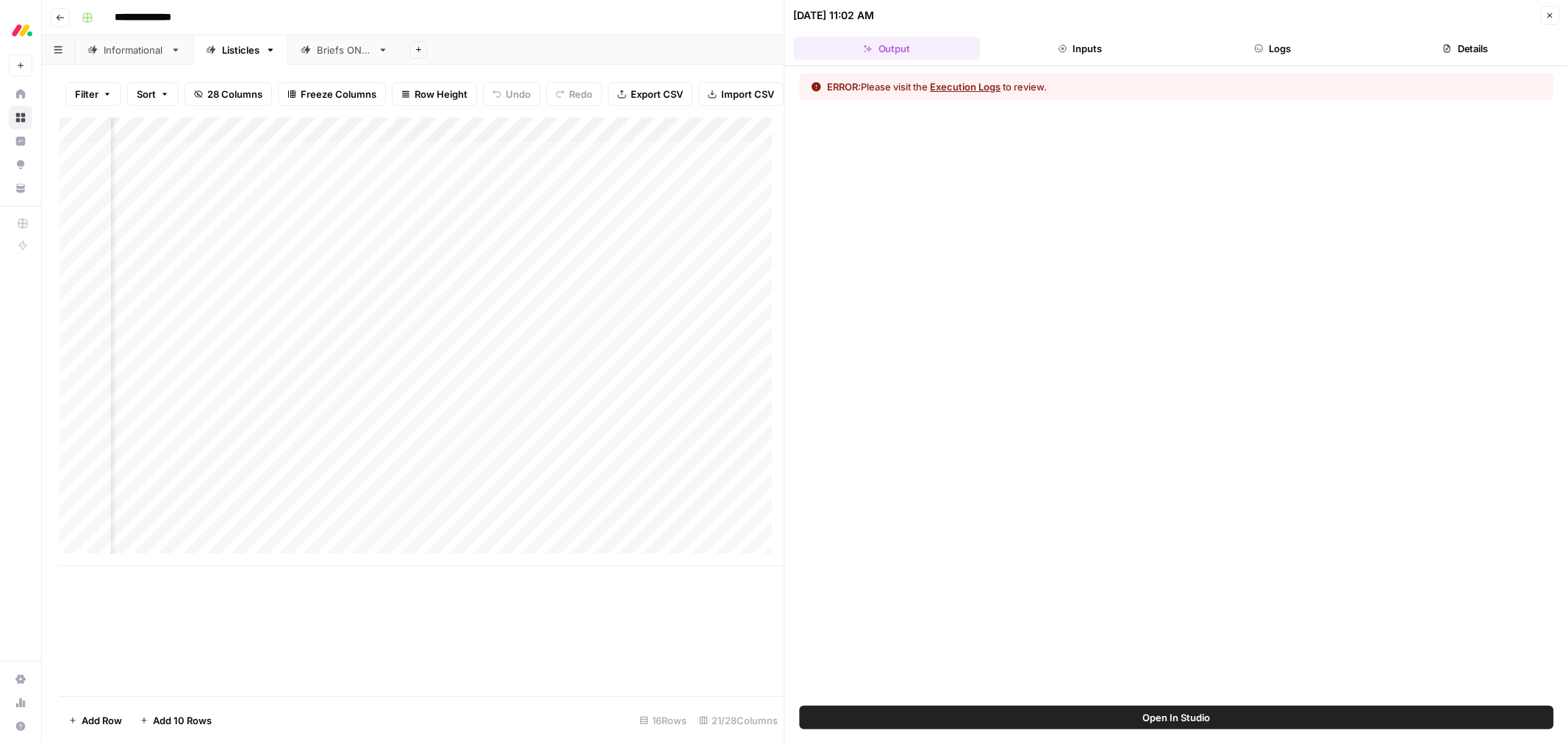
click at [966, 85] on button "Execution Logs" at bounding box center [966, 87] width 71 height 14
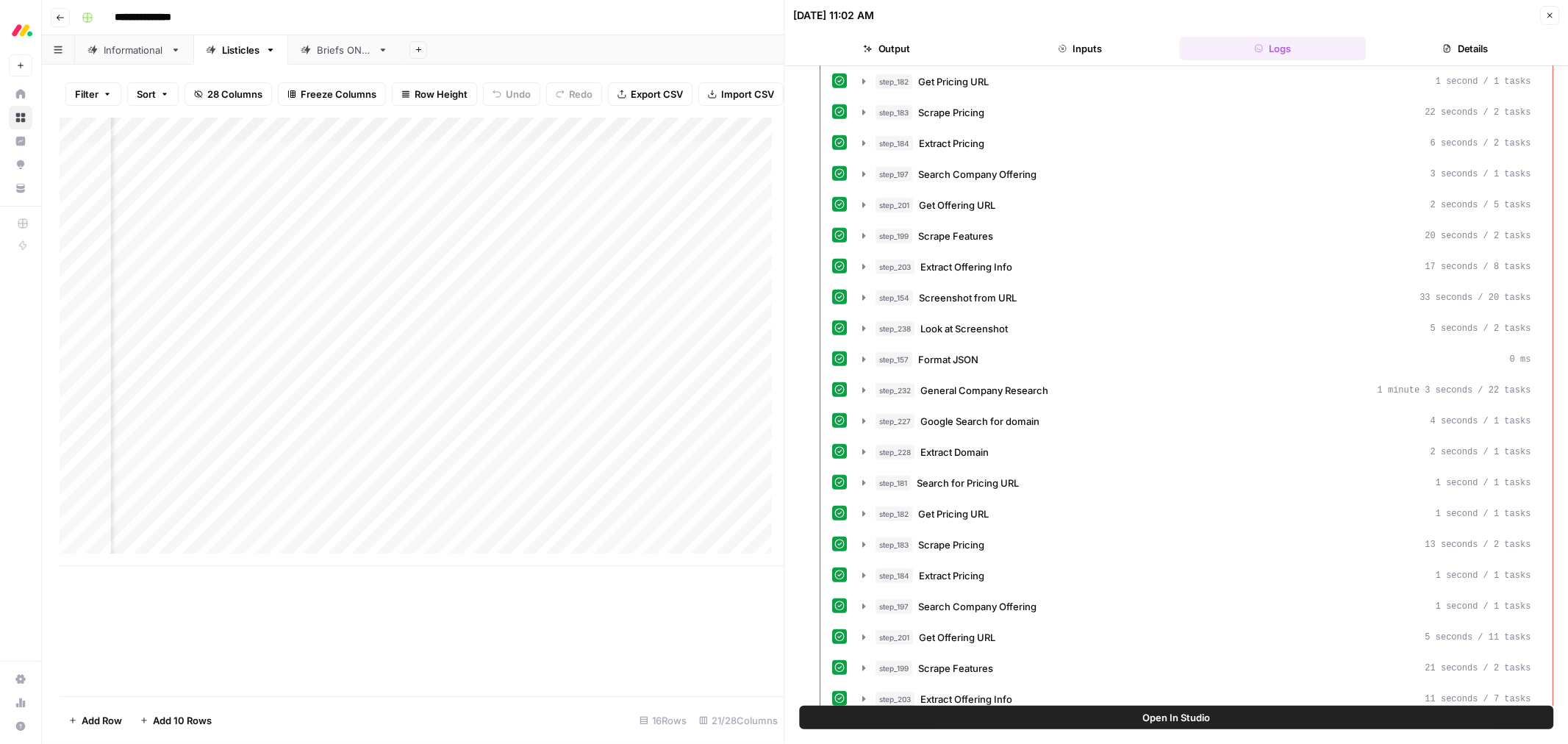
scroll to position [803, 0]
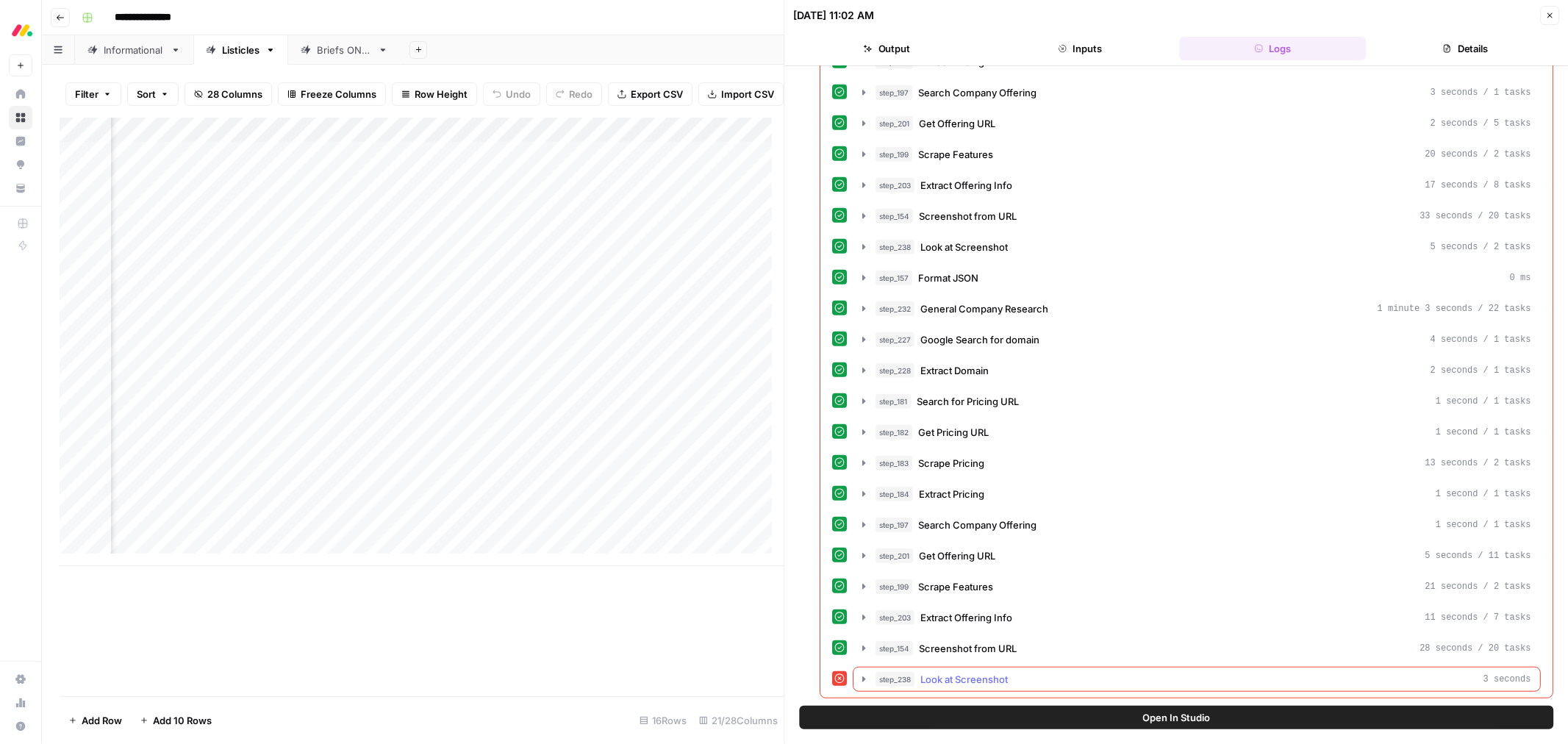
click at [935, 515] on button "step_238 Look at Screenshot 3 seconds" at bounding box center [1197, 680] width 687 height 24
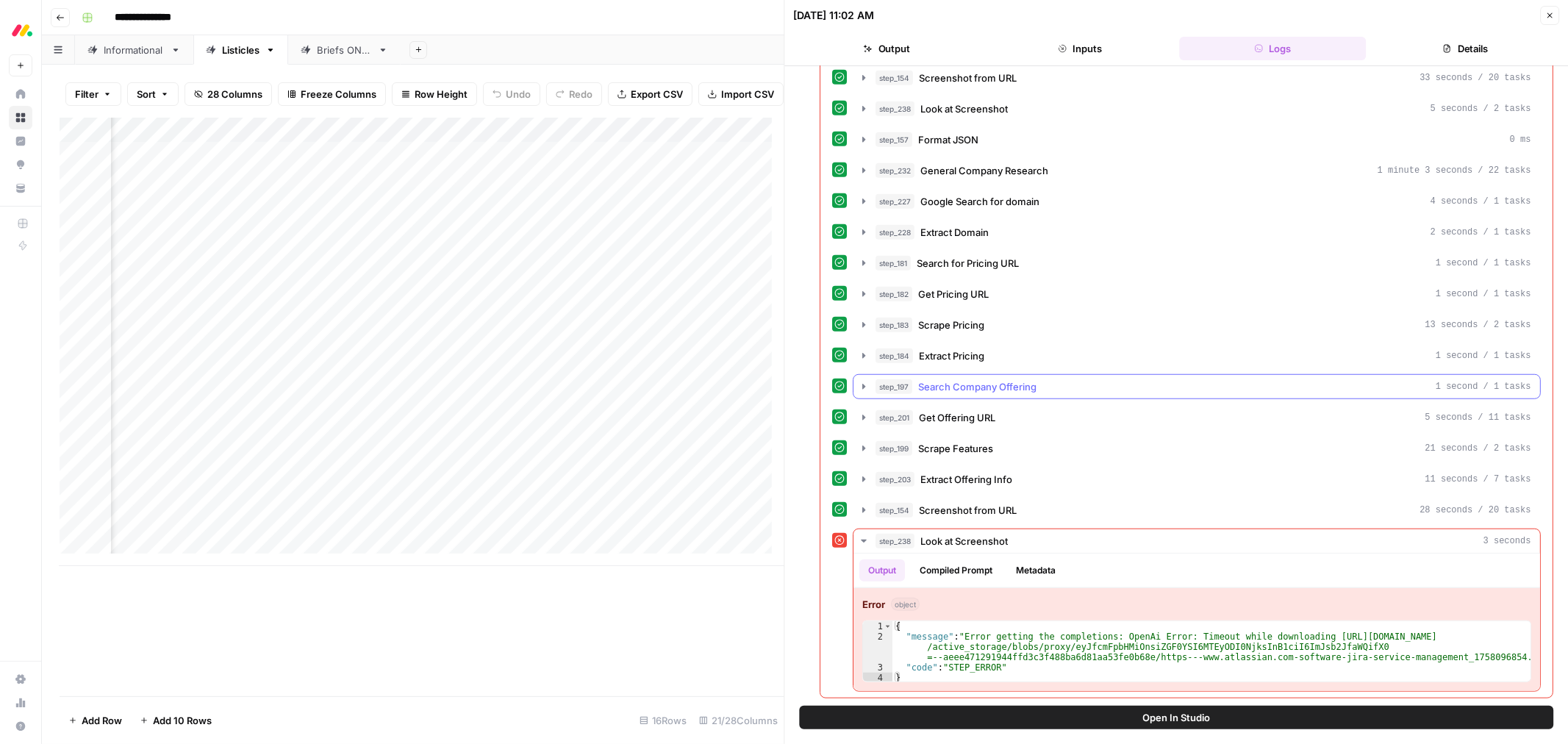
scroll to position [941, 0]
click at [1045, 17] on icon "button" at bounding box center [1550, 15] width 9 height 9
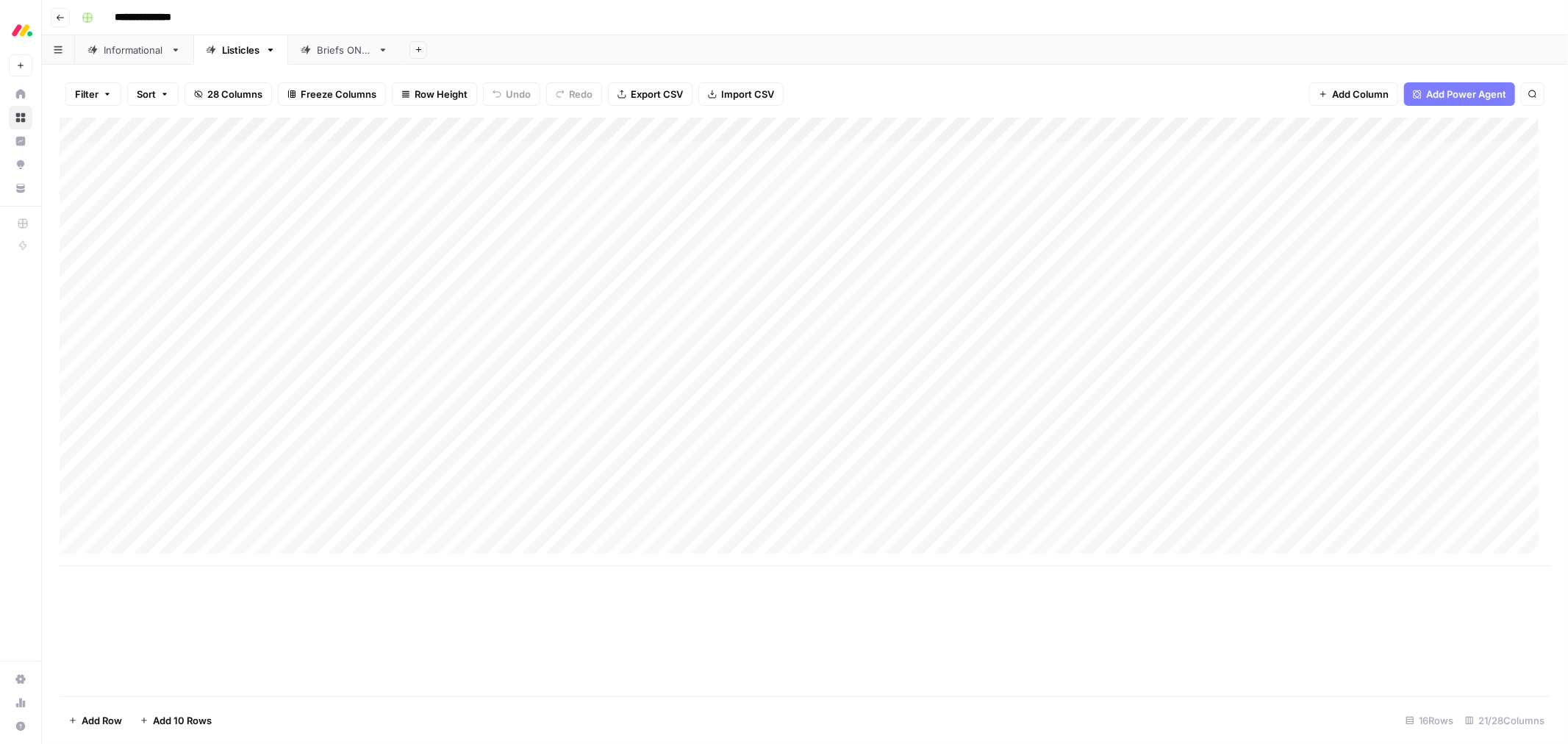
click at [1045, 478] on div "Add Column" at bounding box center [805, 342] width 1491 height 449
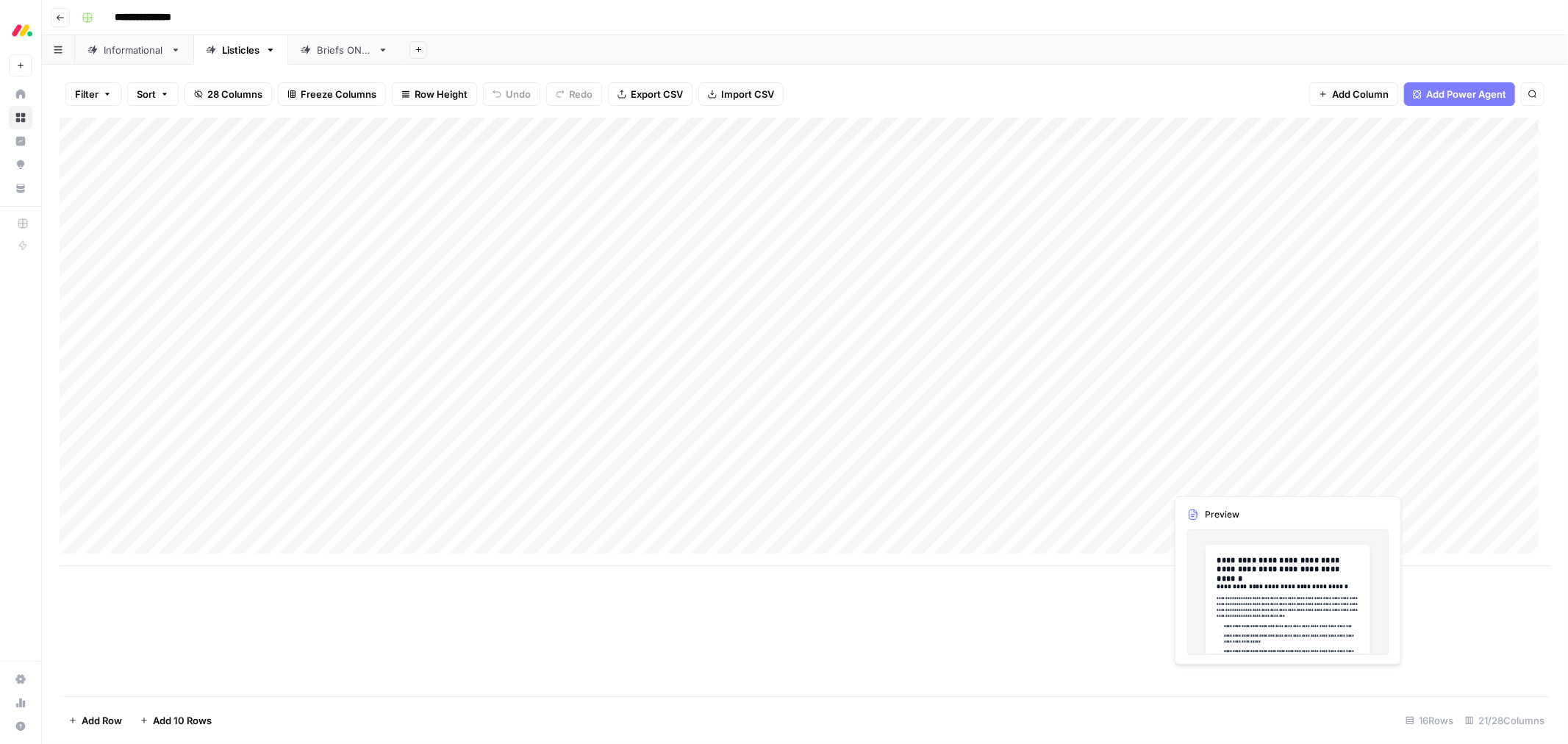
click at [1045, 478] on div "Add Column" at bounding box center [805, 342] width 1491 height 449
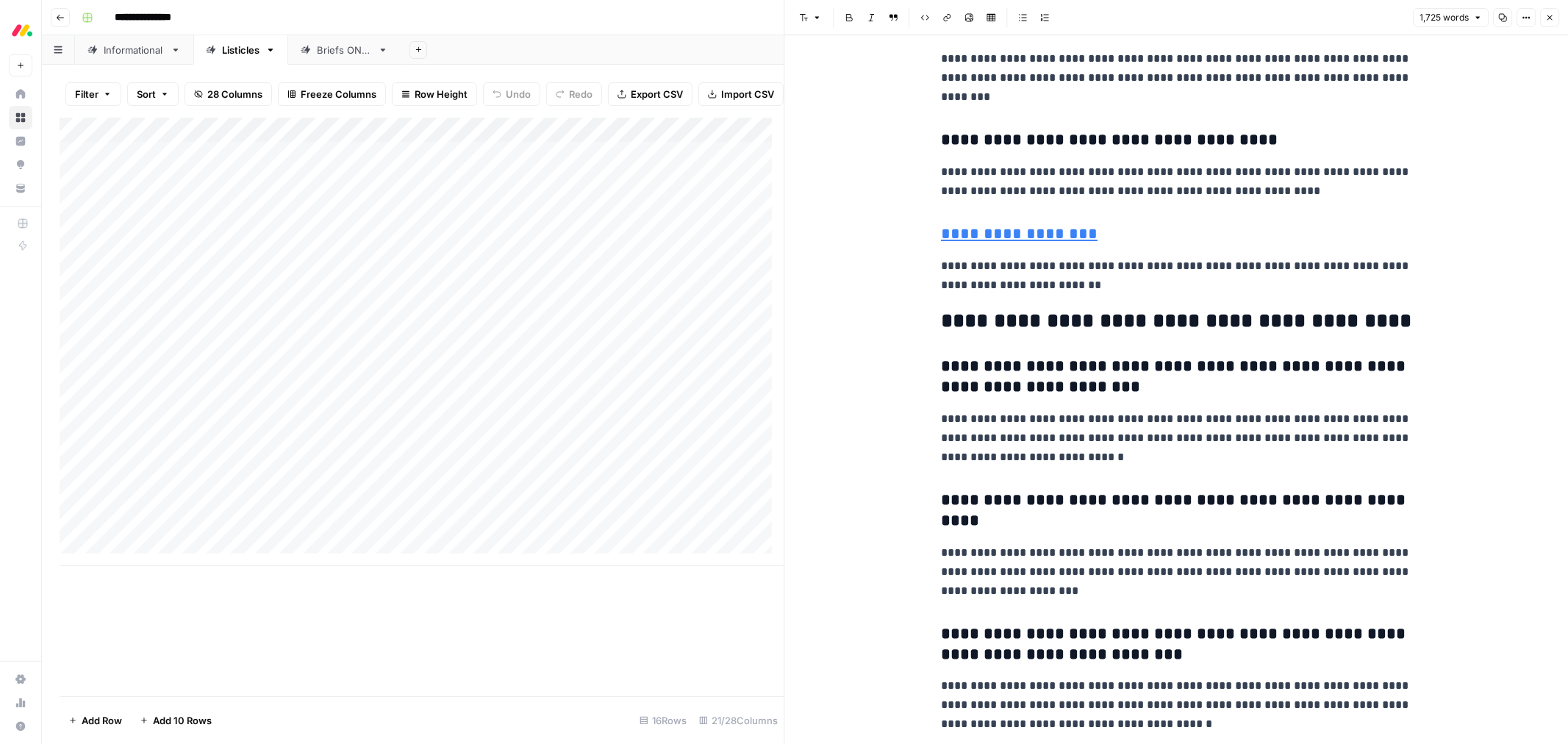
scroll to position [5884, 0]
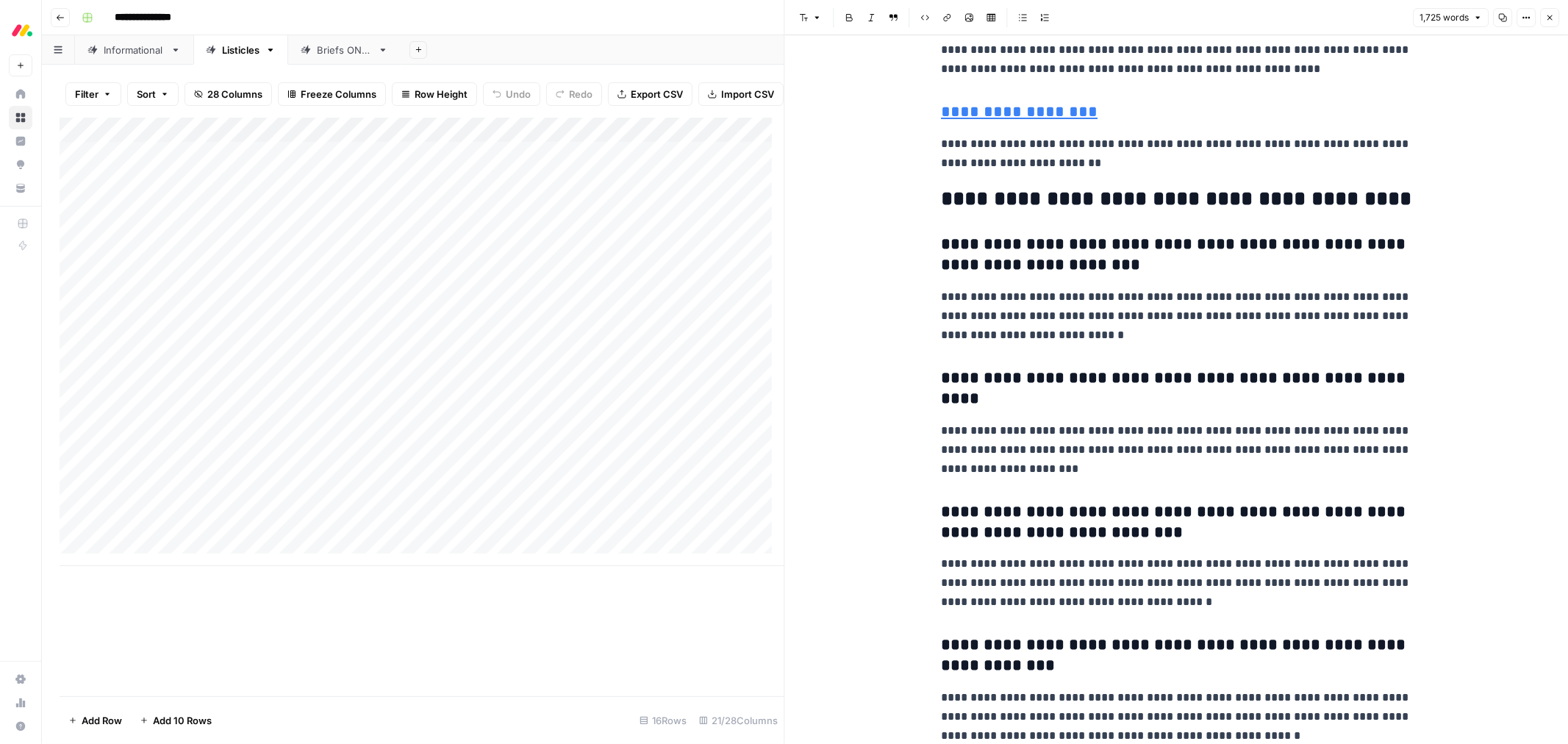
click at [1045, 18] on button "Close" at bounding box center [1550, 17] width 19 height 19
